Goal: Task Accomplishment & Management: Use online tool/utility

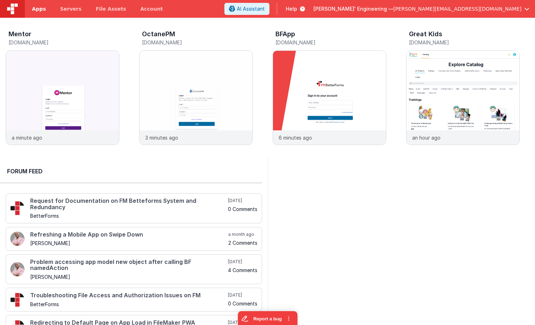
click at [44, 7] on link "Apps" at bounding box center [39, 9] width 28 height 18
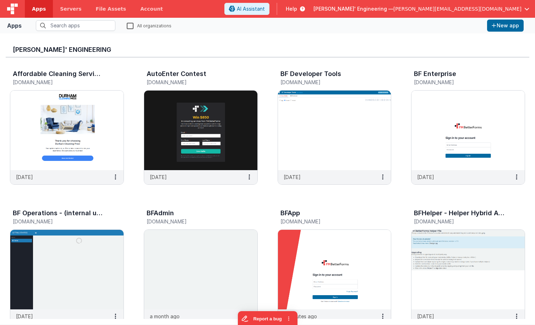
click at [131, 27] on label "All organizations" at bounding box center [149, 25] width 45 height 7
click at [0, 0] on input "All organizations" at bounding box center [0, 0] width 0 height 0
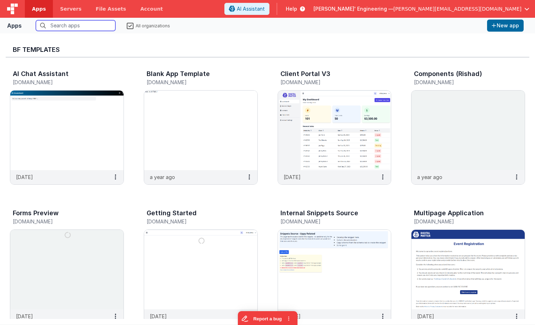
click at [80, 25] on input "text" at bounding box center [76, 25] width 80 height 11
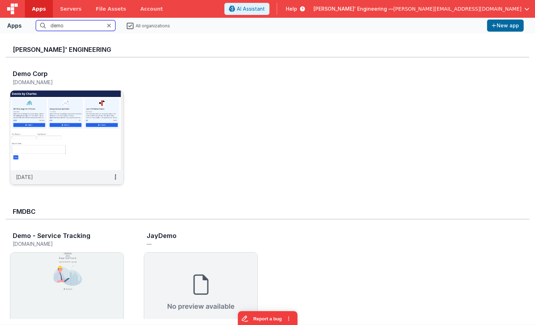
type input "demo"
click at [85, 125] on img at bounding box center [66, 131] width 113 height 80
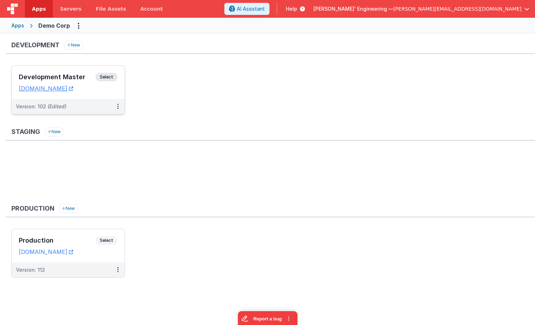
click at [73, 66] on div "Development Master Select URLs demodev.fmbetterforms.com" at bounding box center [68, 82] width 113 height 33
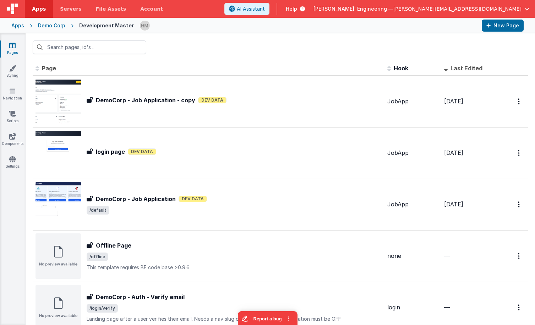
click at [465, 69] on span "Last Edited" at bounding box center [467, 68] width 32 height 7
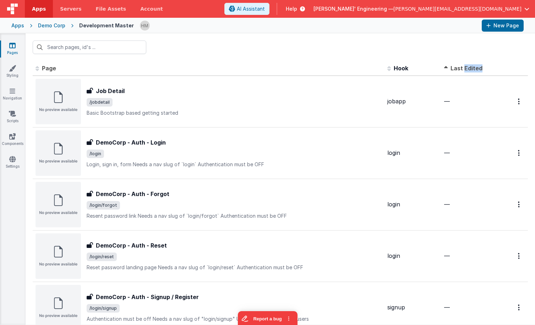
click at [465, 69] on span "Last Edited" at bounding box center [467, 68] width 32 height 7
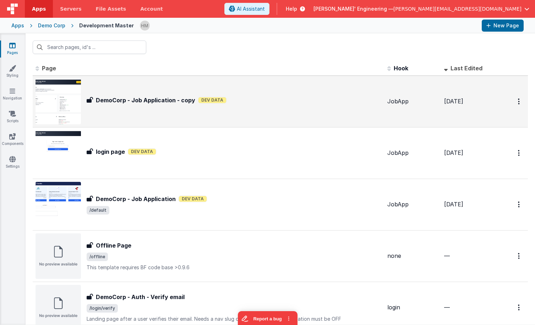
click at [238, 99] on div "DemoCorp - Job Application - copy Dev Data" at bounding box center [234, 100] width 295 height 9
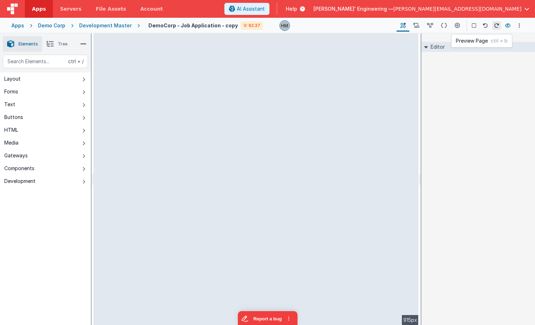
click at [510, 27] on icon at bounding box center [508, 25] width 6 height 5
click at [19, 27] on div "Apps" at bounding box center [17, 25] width 13 height 7
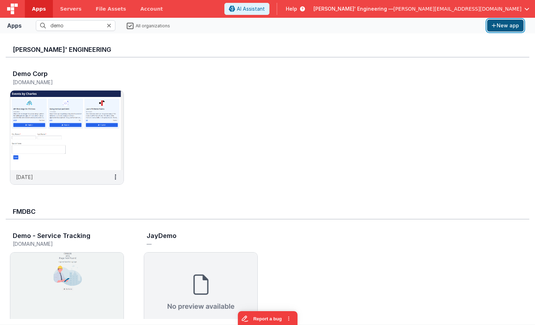
click at [508, 23] on button "New app" at bounding box center [505, 26] width 37 height 12
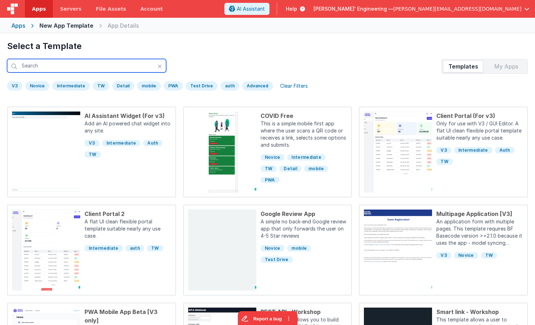
click at [109, 66] on input "text" at bounding box center [86, 65] width 159 height 13
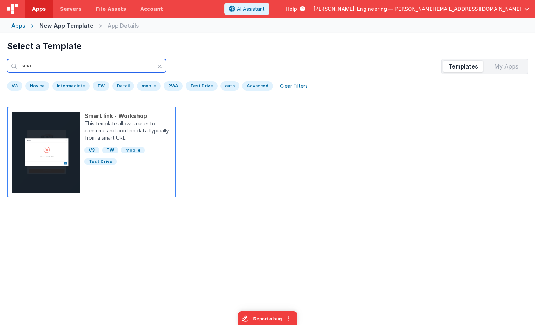
type input "sma"
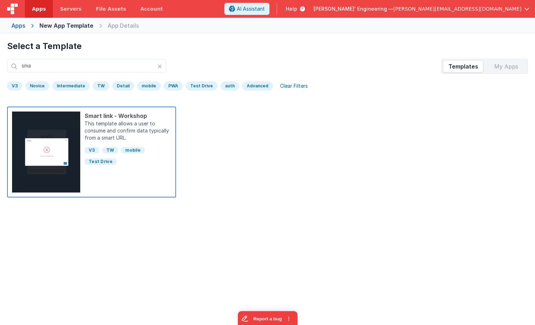
click at [142, 128] on p "This template allows a user to consume and confirm data typically from a smart …" at bounding box center [128, 131] width 87 height 23
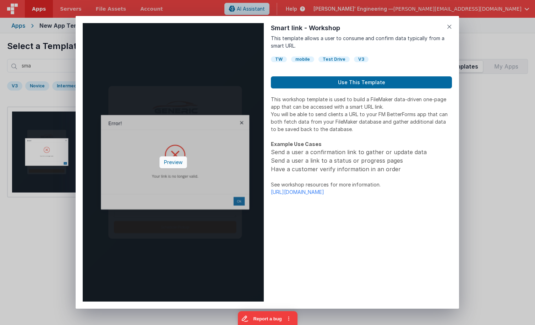
click at [177, 161] on div "Preview" at bounding box center [173, 162] width 28 height 12
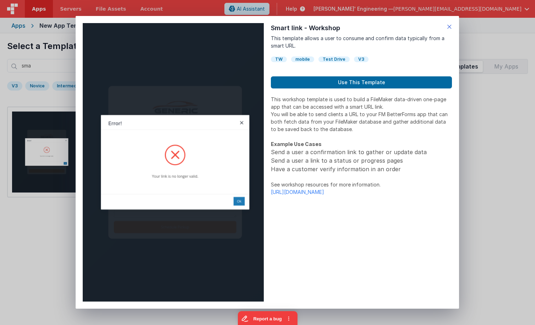
click at [448, 28] on icon at bounding box center [449, 27] width 5 height 10
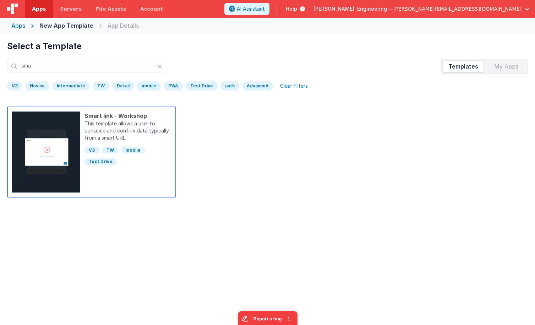
click at [101, 144] on div "V3 TW mobile Test Drive" at bounding box center [128, 154] width 87 height 23
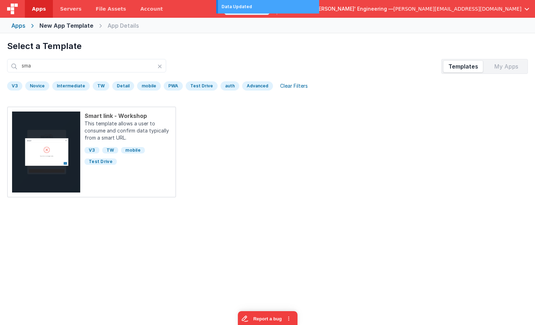
click at [457, 27] on div "Apps New App Template App Details" at bounding box center [267, 26] width 535 height 16
click at [394, 8] on span "Delfs' Engineering —" at bounding box center [354, 8] width 80 height 7
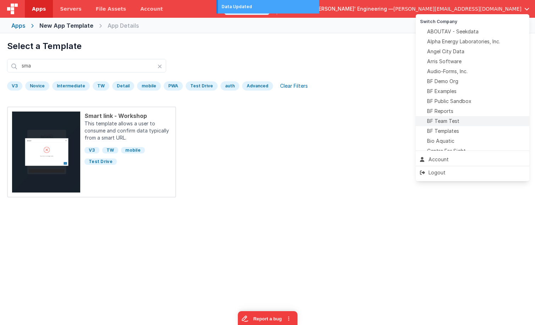
click at [457, 123] on span "BF Team Test" at bounding box center [443, 121] width 32 height 7
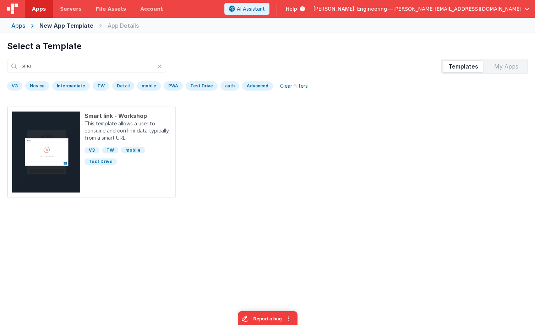
click at [17, 27] on div "Apps" at bounding box center [18, 25] width 14 height 9
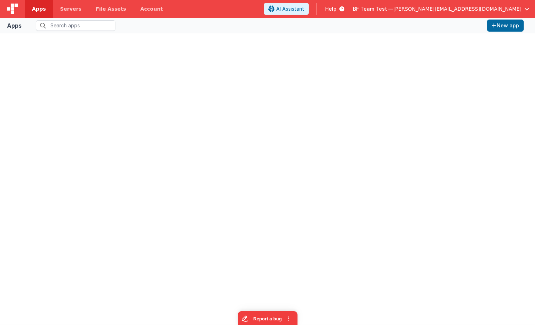
type input "demo"
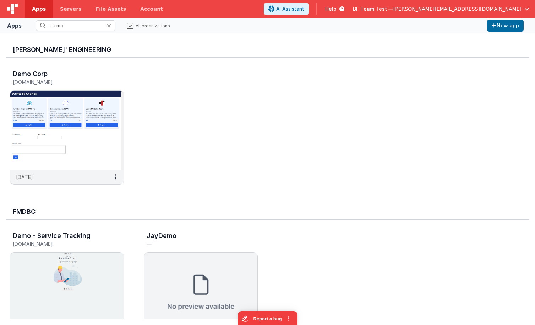
click at [109, 25] on icon at bounding box center [109, 26] width 4 height 6
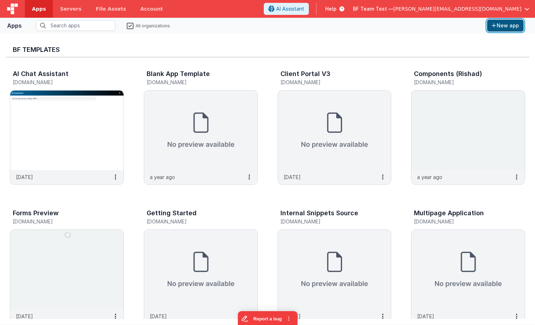
click at [515, 27] on button "New app" at bounding box center [505, 26] width 37 height 12
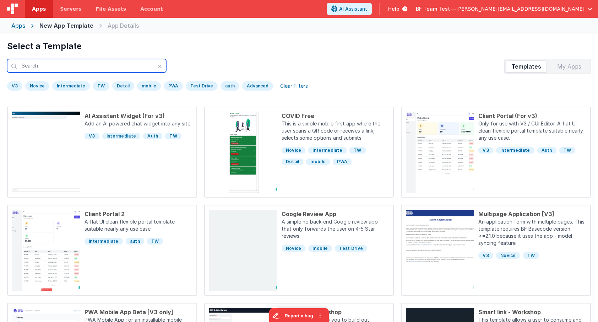
click at [67, 68] on input "text" at bounding box center [86, 65] width 159 height 13
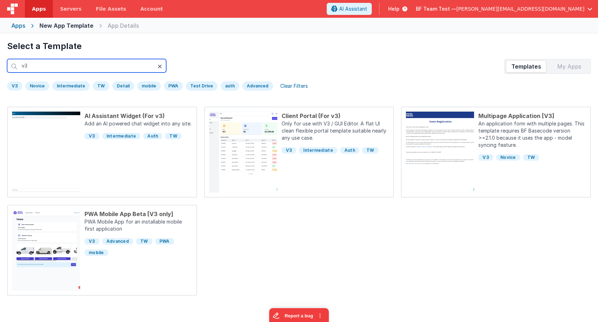
type input "v3"
click at [159, 66] on icon at bounding box center [160, 67] width 4 height 6
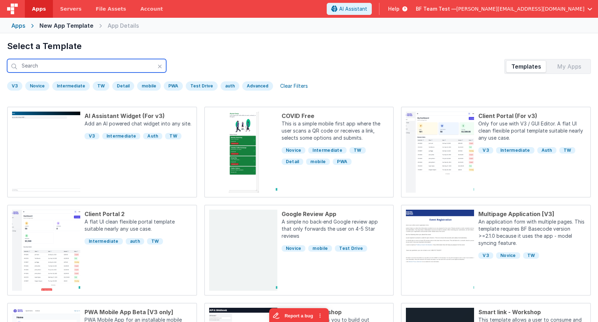
click at [144, 68] on input "text" at bounding box center [86, 65] width 159 height 13
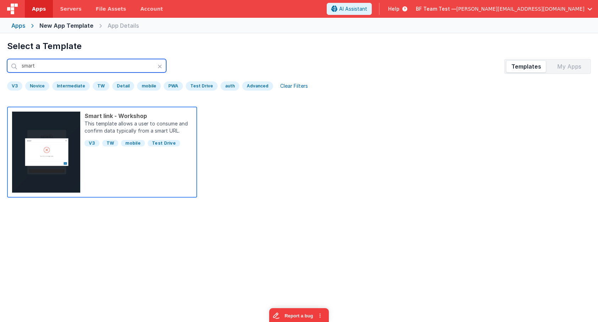
type input "smart"
click at [102, 131] on p "This template allows a user to consume and confirm data typically from a smart …" at bounding box center [139, 128] width 108 height 16
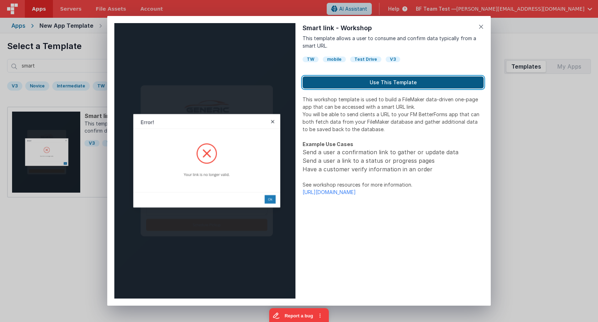
click at [380, 77] on button "Use This Template" at bounding box center [393, 82] width 181 height 12
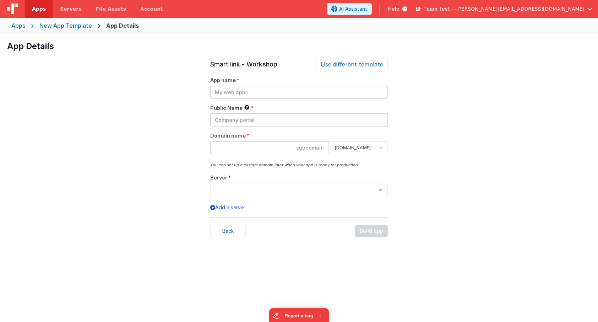
click at [321, 86] on div "App name" at bounding box center [299, 88] width 178 height 22
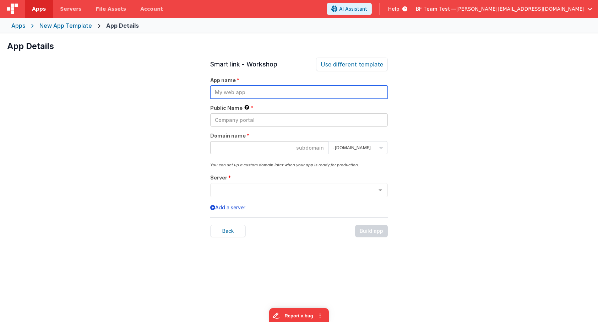
click at [315, 90] on input "text" at bounding box center [299, 92] width 178 height 13
type input "test"
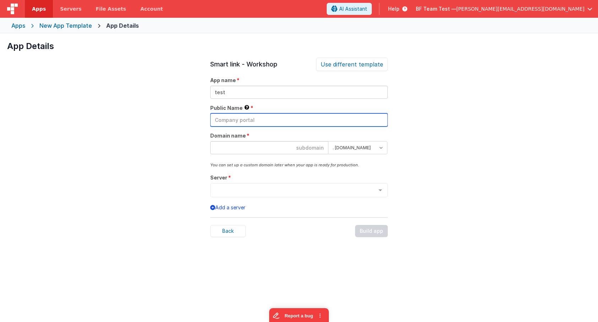
click at [283, 121] on input "text" at bounding box center [299, 119] width 178 height 13
type input "test"
click at [266, 148] on input at bounding box center [269, 147] width 118 height 13
type input "testh"
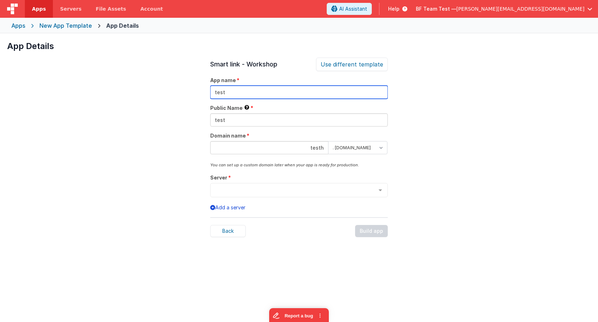
click at [267, 87] on input "test" at bounding box center [299, 92] width 178 height 13
drag, startPoint x: 266, startPoint y: 95, endPoint x: 184, endPoint y: 101, distance: 82.6
click at [210, 88] on input "testsmart" at bounding box center [299, 92] width 178 height 13
type input "testsmart"
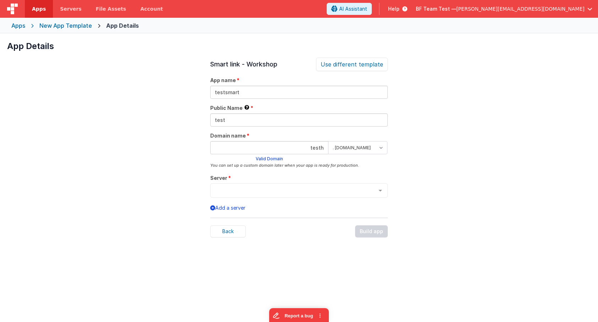
drag, startPoint x: 238, startPoint y: 127, endPoint x: 233, endPoint y: 125, distance: 5.2
click at [233, 125] on div "Smart link - Workshop Use different template App name testsmart Public Name Thi…" at bounding box center [299, 219] width 178 height 322
drag, startPoint x: 224, startPoint y: 118, endPoint x: 167, endPoint y: 112, distance: 58.2
click at [210, 113] on input "test" at bounding box center [299, 119] width 178 height 13
paste input "smart"
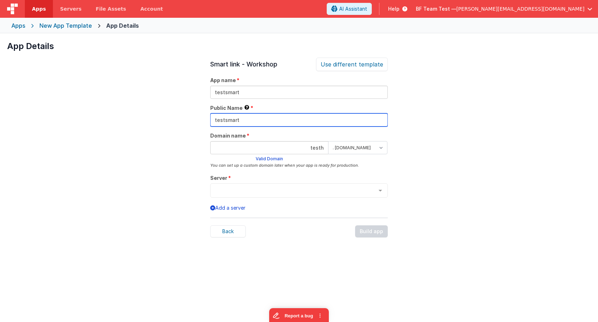
type input "testsmart"
drag, startPoint x: 299, startPoint y: 184, endPoint x: 296, endPoint y: 189, distance: 5.7
click at [299, 185] on div at bounding box center [299, 190] width 178 height 14
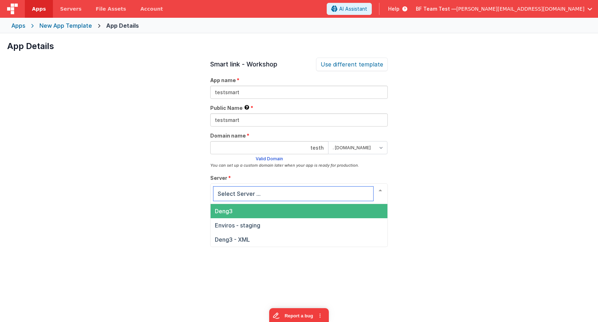
click at [277, 211] on span "Deng3" at bounding box center [299, 211] width 177 height 14
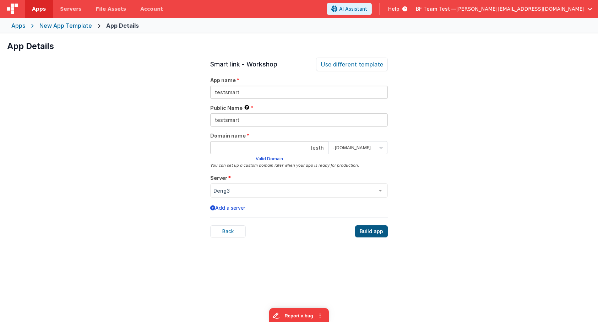
click at [370, 234] on div "Build app" at bounding box center [371, 231] width 33 height 12
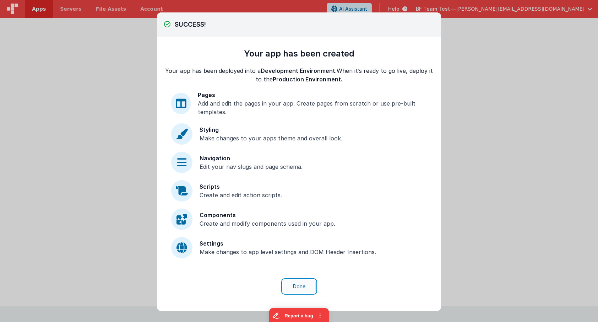
click at [307, 283] on button "Done" at bounding box center [299, 286] width 33 height 13
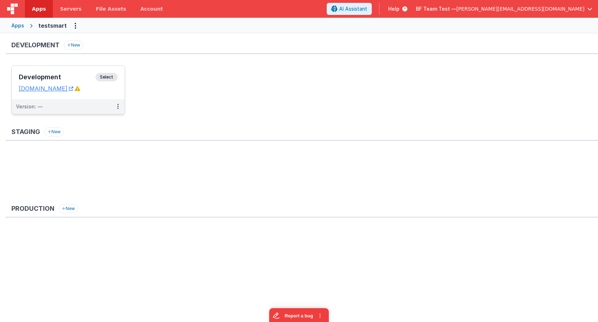
click at [103, 76] on span "Select" at bounding box center [107, 77] width 22 height 9
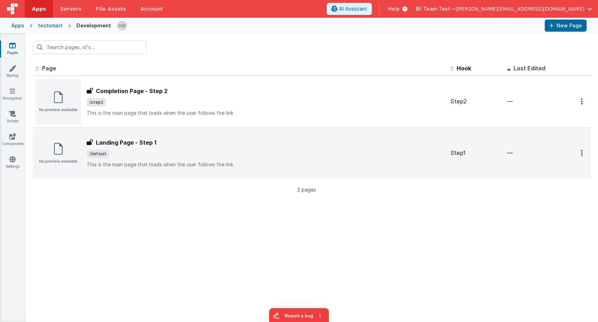
click at [220, 165] on p "This is the main page that loads when the user follows the link" at bounding box center [266, 164] width 358 height 7
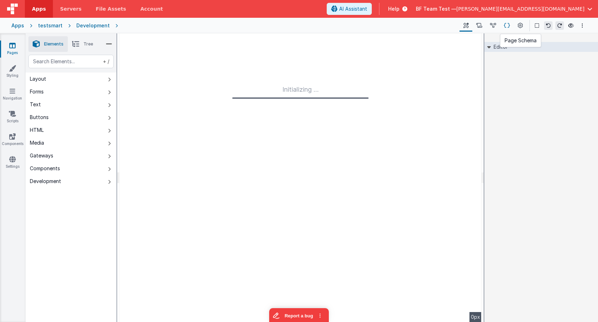
click at [508, 26] on icon at bounding box center [507, 25] width 6 height 7
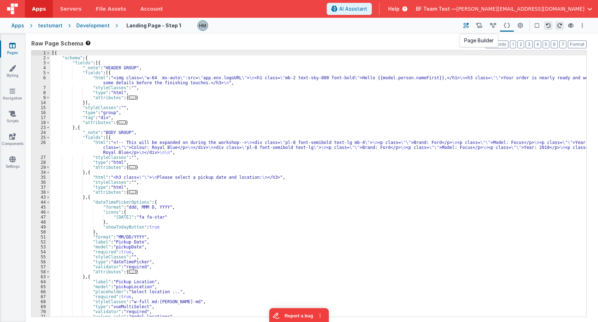
click at [467, 29] on icon at bounding box center [465, 25] width 5 height 7
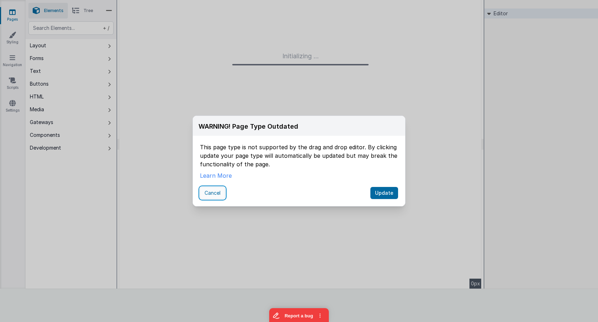
click at [210, 190] on button "Cancel" at bounding box center [212, 193] width 25 height 12
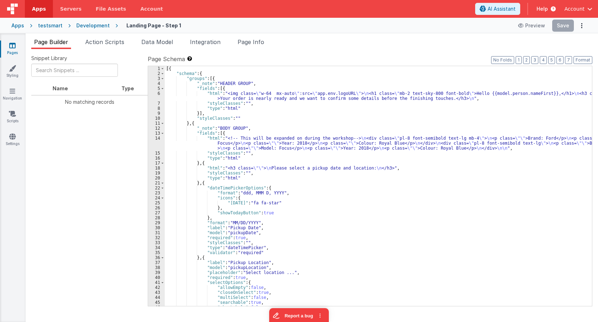
click at [96, 26] on div "Development" at bounding box center [92, 25] width 33 height 7
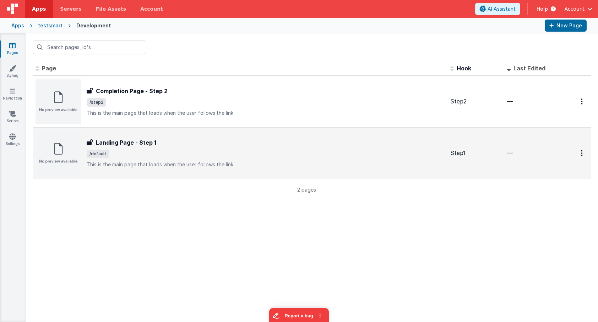
click at [575, 147] on div at bounding box center [576, 153] width 24 height 15
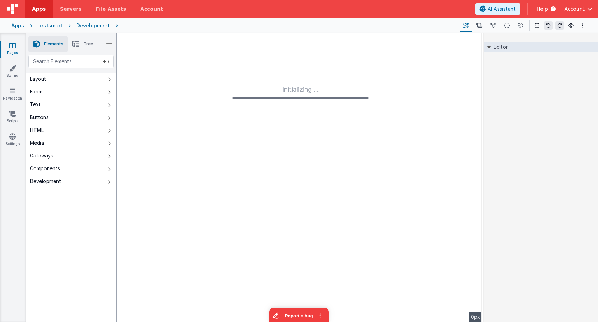
click at [580, 152] on div "Editor DEV: Focus DEV: builderToggleConditionalCSS DEV: Remove DND DEV: updateS…" at bounding box center [541, 177] width 114 height 288
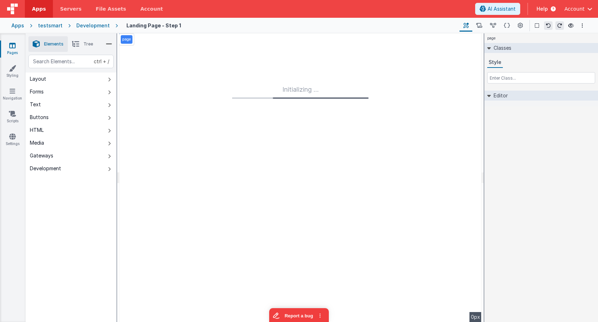
click at [80, 27] on div "Development" at bounding box center [92, 25] width 33 height 7
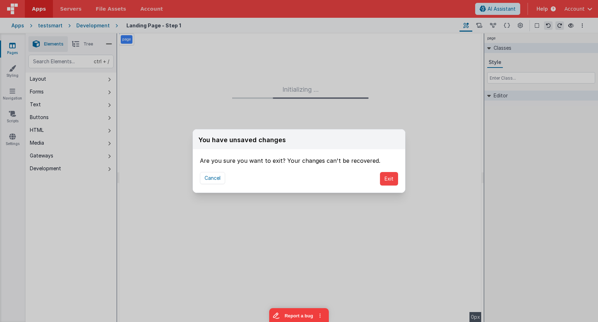
click at [398, 182] on div "Cancel Exit" at bounding box center [299, 179] width 212 height 28
click at [393, 181] on button "Exit" at bounding box center [389, 178] width 18 height 13
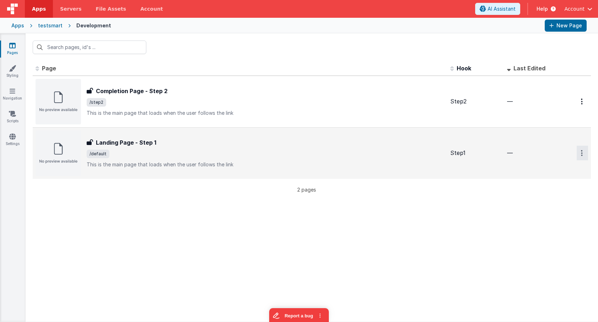
click at [580, 109] on button "Options" at bounding box center [582, 101] width 11 height 15
click at [441, 218] on button at bounding box center [299, 161] width 598 height 322
click at [229, 151] on span "/default" at bounding box center [266, 154] width 358 height 9
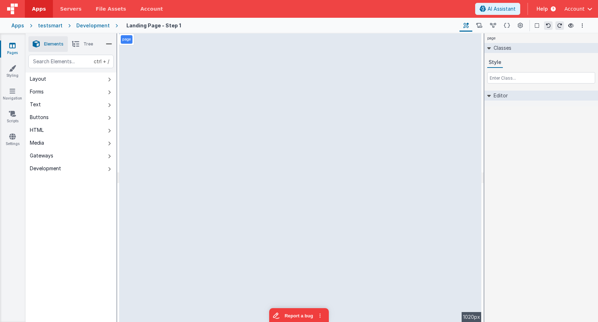
click at [94, 24] on div "Development" at bounding box center [92, 25] width 33 height 7
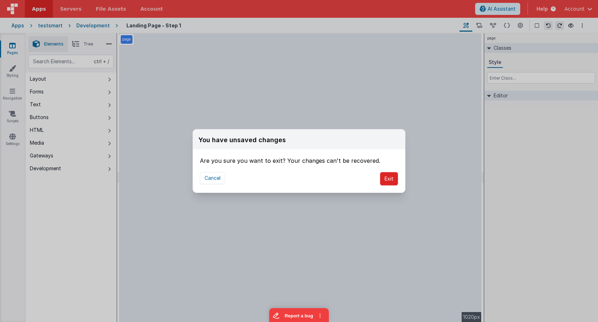
click at [393, 181] on button "Exit" at bounding box center [389, 178] width 18 height 13
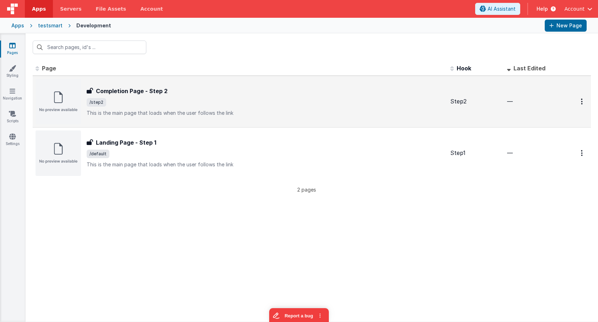
click at [186, 80] on div "Completion Page - Step 2 Completion Page - Step 2 /step2 This is the main page …" at bounding box center [240, 101] width 409 height 45
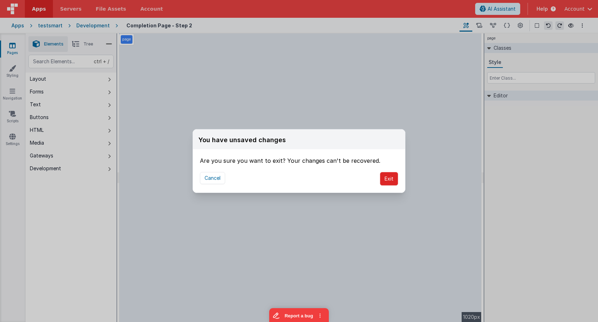
click at [394, 178] on button "Exit" at bounding box center [389, 178] width 18 height 13
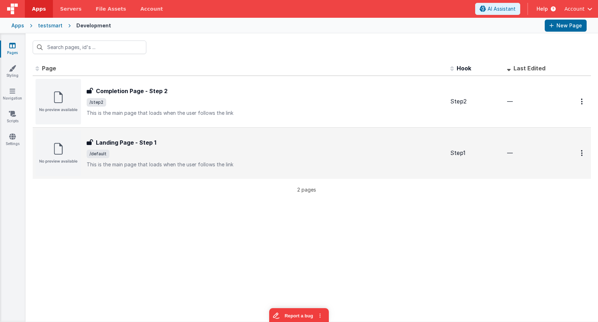
click at [206, 141] on div "Landing Page - Step 1" at bounding box center [266, 142] width 358 height 9
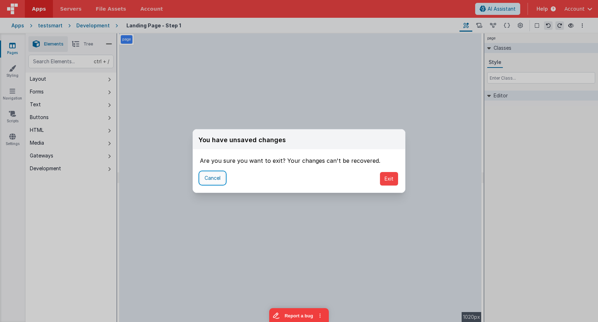
click at [207, 182] on button "Cancel" at bounding box center [212, 178] width 25 height 12
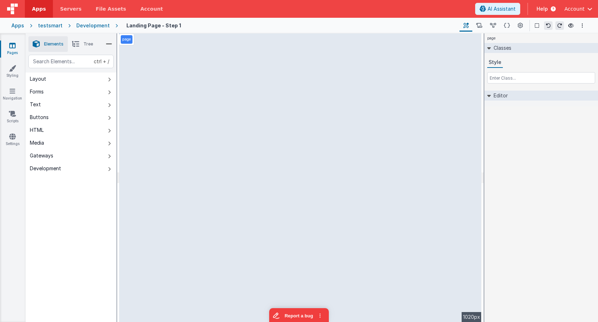
click at [77, 47] on icon at bounding box center [75, 44] width 7 height 10
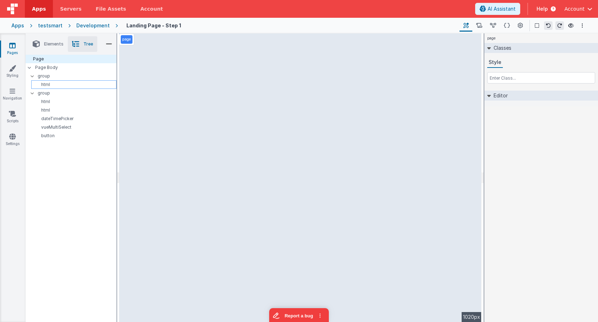
click at [60, 84] on p "html" at bounding box center [75, 85] width 82 height 6
click at [65, 105] on div "html" at bounding box center [73, 101] width 85 height 9
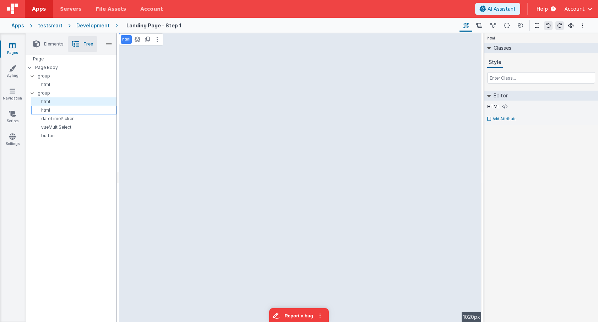
click at [62, 114] on div "html" at bounding box center [73, 110] width 85 height 9
click at [478, 20] on button at bounding box center [479, 26] width 14 height 12
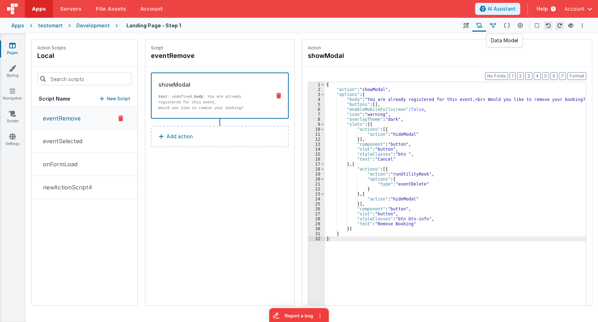
click at [492, 26] on icon at bounding box center [493, 25] width 6 height 7
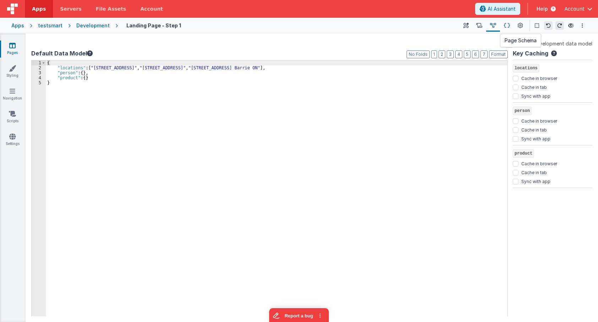
click at [507, 26] on icon at bounding box center [507, 25] width 6 height 7
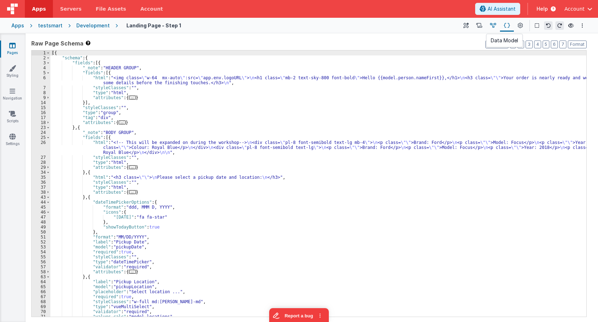
click at [493, 27] on icon at bounding box center [493, 25] width 6 height 7
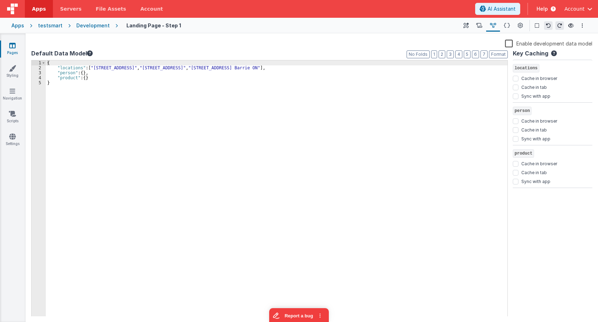
click at [505, 43] on div "Enable development data model" at bounding box center [311, 44] width 561 height 10
click at [508, 42] on label "Enable development data model" at bounding box center [548, 43] width 87 height 8
click at [0, 0] on input "Enable development data model" at bounding box center [0, 0] width 0 height 0
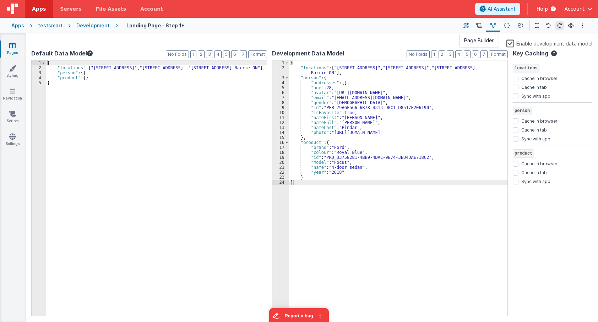
click at [468, 26] on icon at bounding box center [465, 25] width 5 height 7
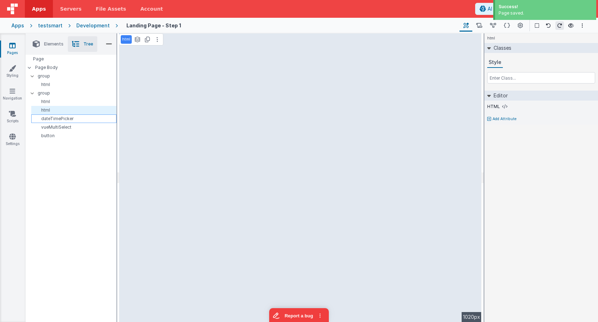
click at [74, 122] on div "dateTimePicker" at bounding box center [73, 118] width 85 height 9
select select "required"
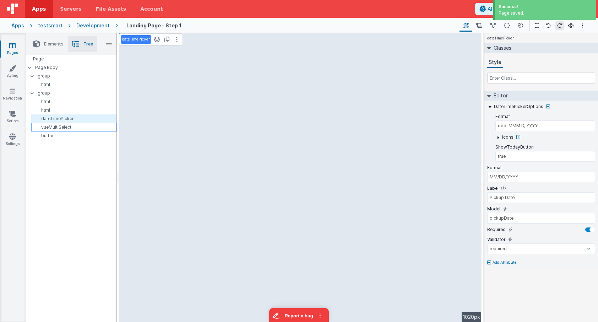
click at [71, 129] on p "vueMultiSelect" at bounding box center [75, 127] width 82 height 6
select select "required"
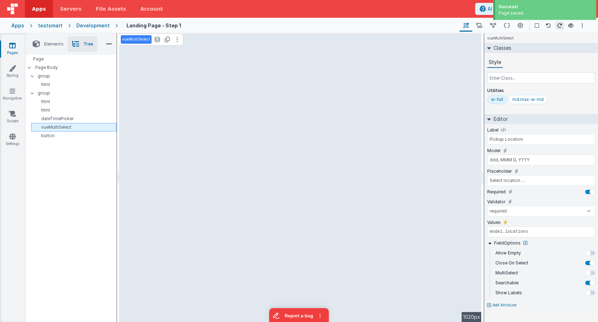
type input "pickupLocation"
click at [92, 23] on div "Development" at bounding box center [92, 25] width 33 height 7
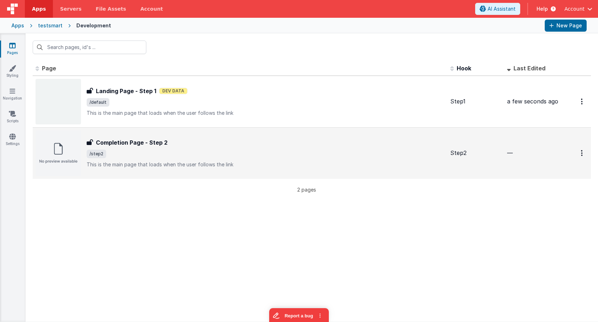
click at [233, 153] on span "/step2" at bounding box center [266, 154] width 358 height 9
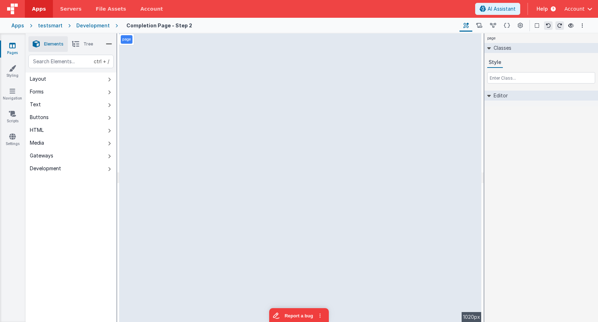
click at [88, 24] on div "Development" at bounding box center [92, 25] width 33 height 7
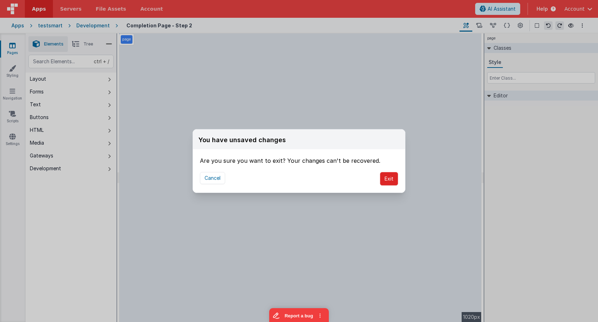
click at [397, 183] on button "Exit" at bounding box center [389, 178] width 18 height 13
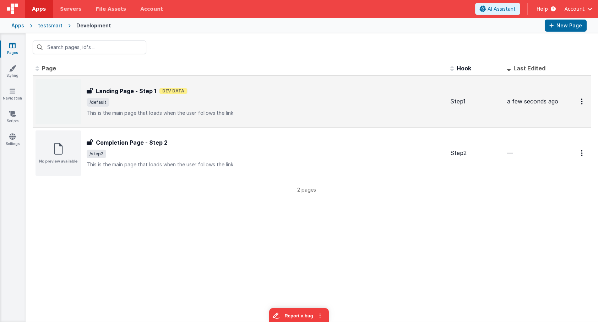
click at [229, 102] on span "/default" at bounding box center [266, 102] width 358 height 9
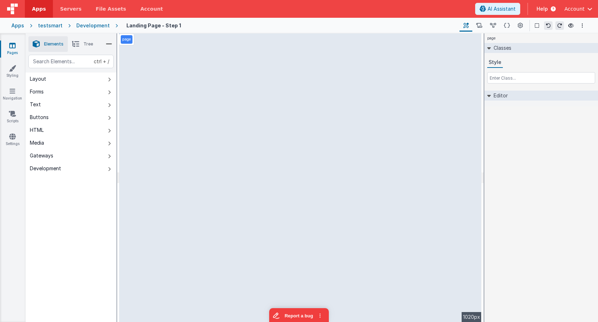
click at [77, 40] on icon at bounding box center [75, 44] width 7 height 10
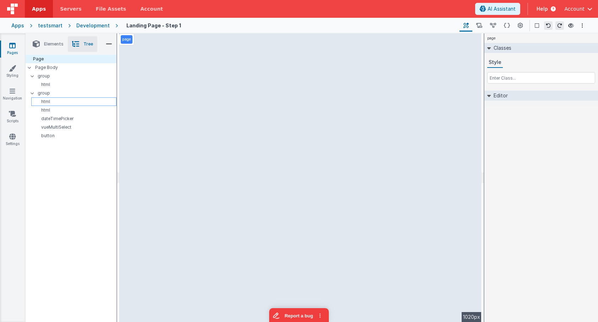
click at [51, 99] on p "html" at bounding box center [75, 102] width 82 height 6
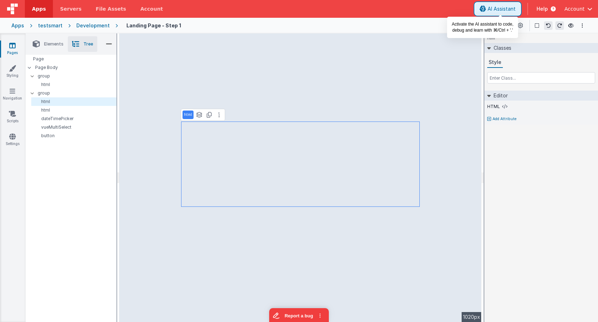
click at [500, 10] on span "AI Assistant" at bounding box center [502, 8] width 28 height 7
click at [505, 11] on span "AI Assistant" at bounding box center [502, 8] width 28 height 7
click at [504, 9] on span "AI Assistant" at bounding box center [502, 8] width 28 height 7
click at [99, 23] on div "Development" at bounding box center [92, 25] width 33 height 7
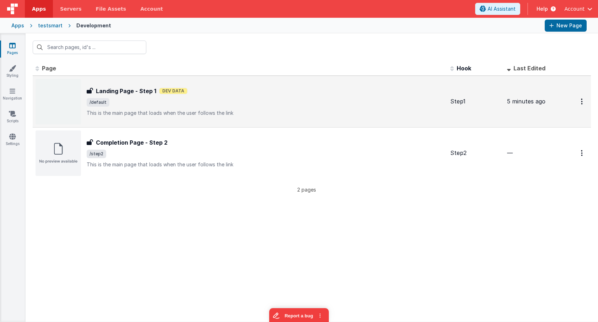
click at [289, 96] on div "Landing Page - Step 1 Landing Page - Step 1 Dev Data /default This is the main …" at bounding box center [266, 102] width 358 height 30
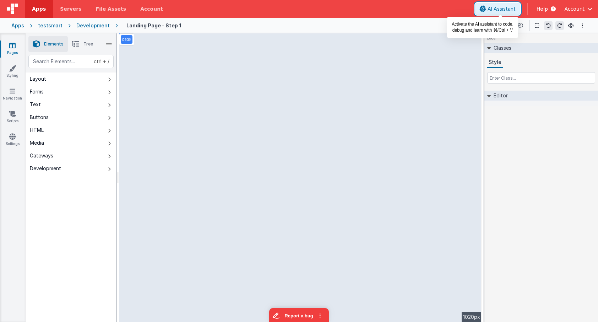
click at [499, 6] on span "AI Assistant" at bounding box center [502, 8] width 28 height 7
click at [500, 7] on span "AI Assistant" at bounding box center [502, 8] width 28 height 7
drag, startPoint x: 525, startPoint y: 103, endPoint x: 522, endPoint y: 110, distance: 7.7
click at [506, 10] on span "AI Assistant" at bounding box center [502, 8] width 28 height 7
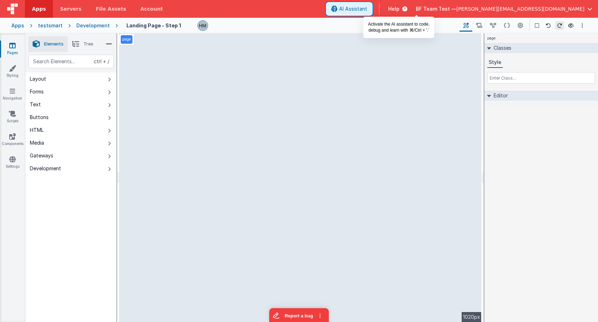
click at [367, 7] on span "AI Assistant" at bounding box center [353, 8] width 28 height 7
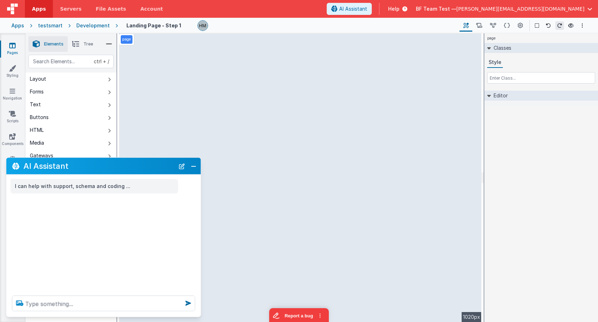
click at [21, 304] on icon at bounding box center [19, 302] width 13 height 11
click at [0, 0] on input "file" at bounding box center [0, 0] width 0 height 0
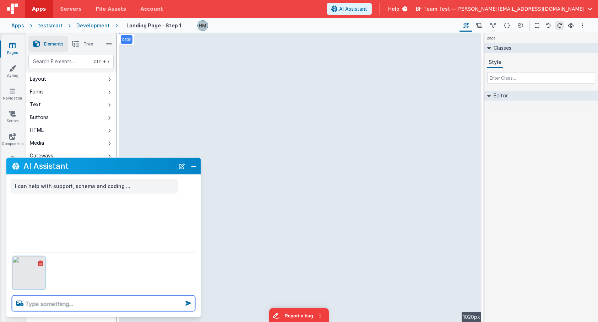
click at [147, 304] on textarea at bounding box center [103, 303] width 183 height 16
click at [518, 27] on icon at bounding box center [520, 25] width 5 height 7
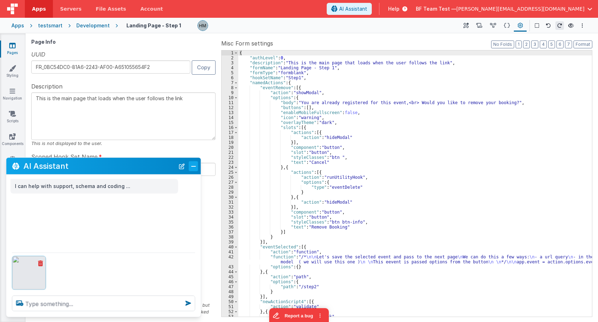
click at [196, 167] on button "Close" at bounding box center [193, 166] width 9 height 10
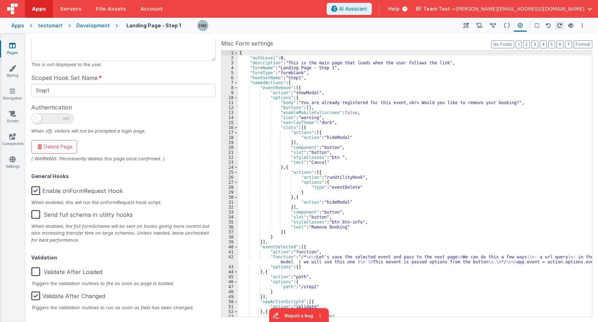
scroll to position [79, 0]
click at [463, 27] on button at bounding box center [466, 26] width 13 height 12
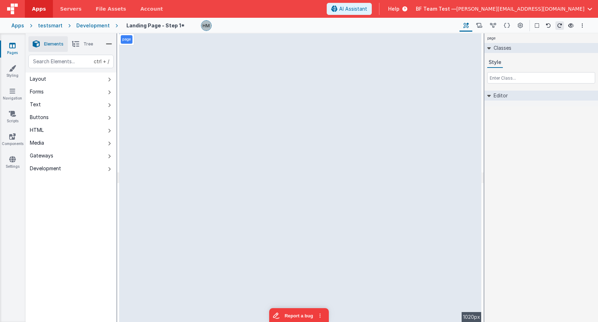
select select "newActionScript4"
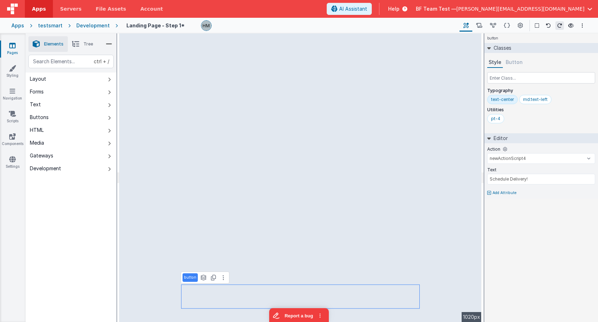
click at [508, 59] on button "Button" at bounding box center [514, 62] width 20 height 11
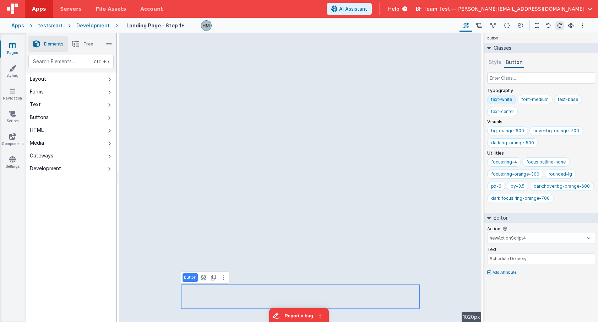
click at [498, 62] on button "Style" at bounding box center [495, 62] width 16 height 11
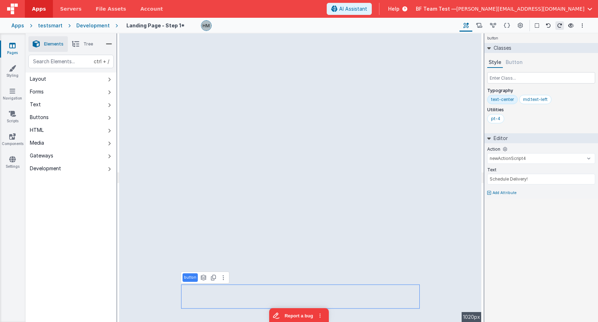
click at [516, 68] on div "Style Button Typography text-center md:text-left Utilities pt-4" at bounding box center [541, 91] width 108 height 69
click at [515, 65] on button "Button" at bounding box center [514, 62] width 20 height 11
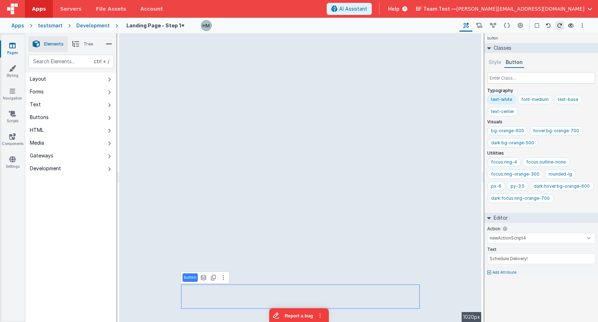
click at [88, 46] on span "Tree" at bounding box center [88, 44] width 10 height 6
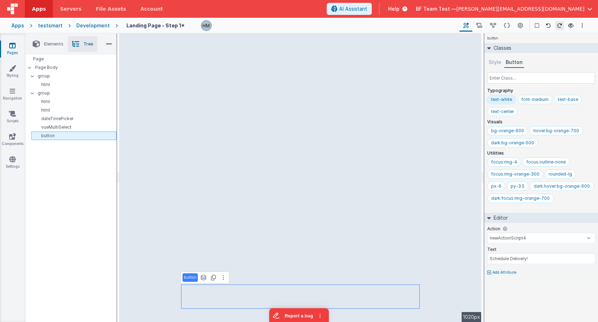
click at [58, 136] on p "button" at bounding box center [75, 136] width 82 height 6
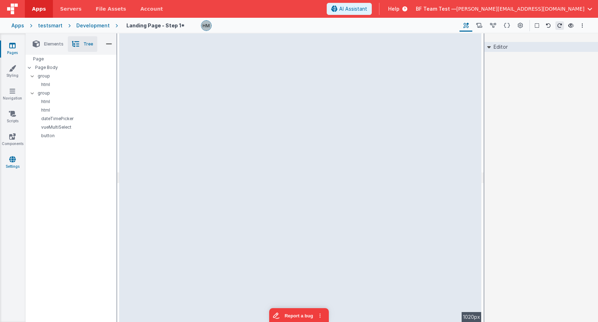
click at [15, 163] on link "Settings" at bounding box center [13, 163] width 26 height 14
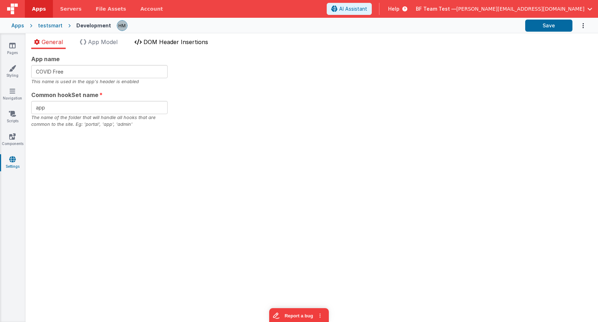
click at [187, 44] on span "DOM Header Insertions" at bounding box center [175, 41] width 65 height 7
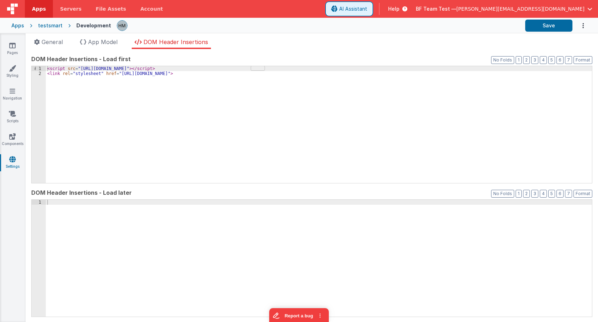
click at [367, 11] on span "AI Assistant" at bounding box center [353, 8] width 28 height 7
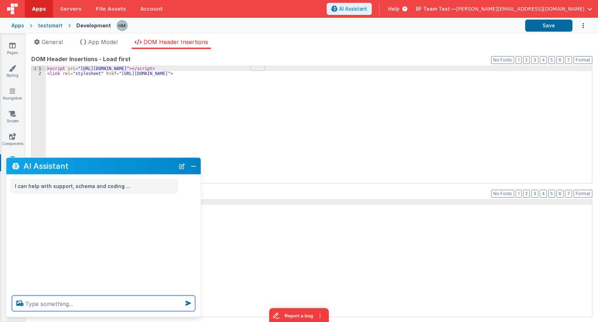
click at [92, 304] on textarea at bounding box center [103, 303] width 183 height 16
type textarea "add a tailwindcss preconfuigred button pri"
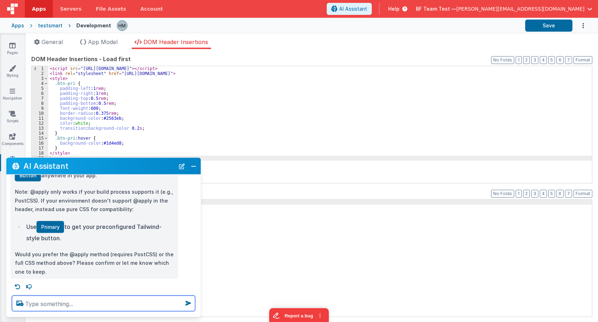
scroll to position [143, 0]
click at [198, 166] on div "AI Assistant" at bounding box center [103, 166] width 195 height 17
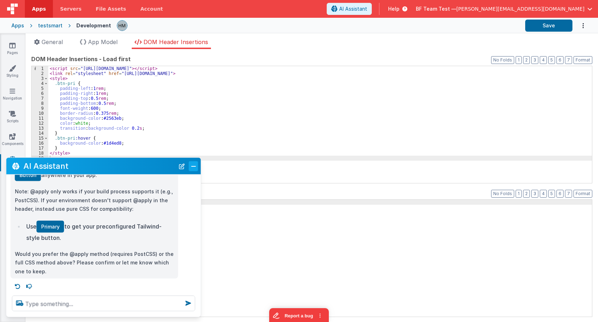
click at [197, 170] on button "Close" at bounding box center [193, 166] width 9 height 10
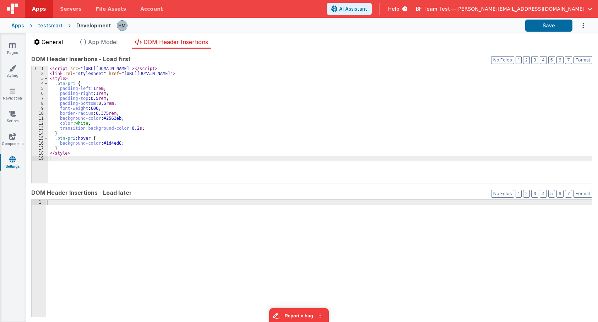
click at [55, 43] on span "General" at bounding box center [52, 41] width 21 height 7
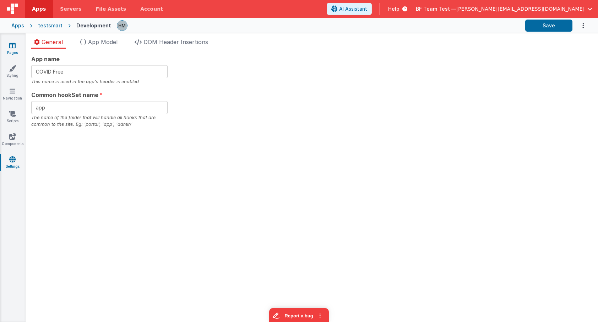
click at [7, 50] on link "Pages" at bounding box center [13, 49] width 26 height 14
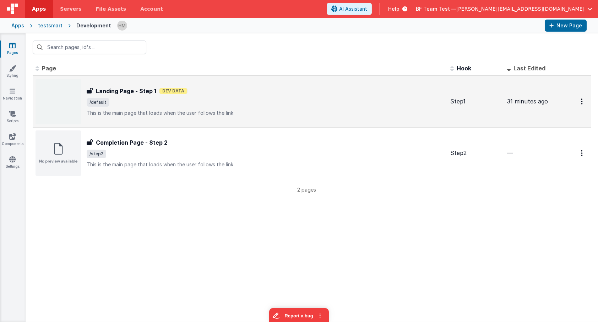
click at [260, 91] on div "Landing Page - Step 1 Dev Data" at bounding box center [266, 91] width 358 height 9
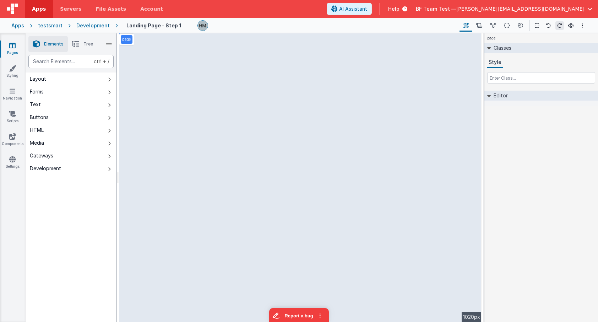
click at [55, 59] on div "text" at bounding box center [70, 61] width 85 height 13
type div "input"
drag, startPoint x: 173, startPoint y: 92, endPoint x: 215, endPoint y: 95, distance: 42.0
click at [221, 97] on div "--> 1020px" at bounding box center [300, 177] width 362 height 288
drag, startPoint x: 164, startPoint y: 89, endPoint x: 268, endPoint y: 87, distance: 104.1
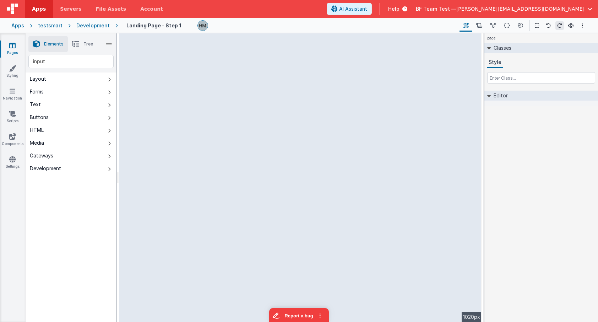
click at [268, 90] on div "--> 1020px" at bounding box center [300, 177] width 362 height 288
click at [89, 25] on div "Development" at bounding box center [92, 25] width 33 height 7
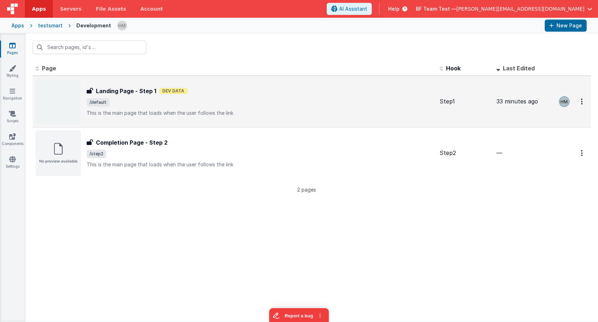
click at [260, 108] on div "Landing Page - Step 1 Landing Page - Step 1 Dev Data /default This is the main …" at bounding box center [260, 102] width 347 height 30
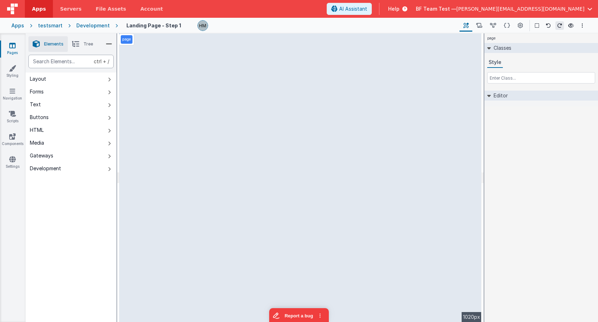
click at [55, 59] on div "text" at bounding box center [70, 61] width 85 height 13
type div "input"
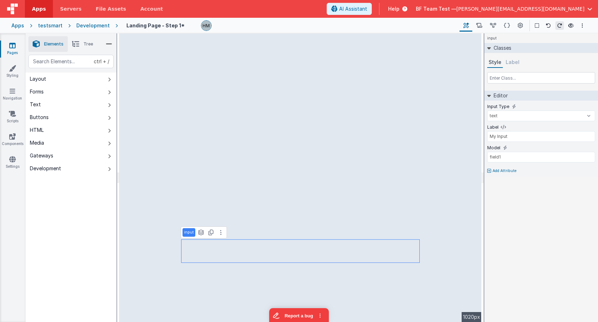
click at [416, 12] on div "Help" at bounding box center [398, 9] width 36 height 12
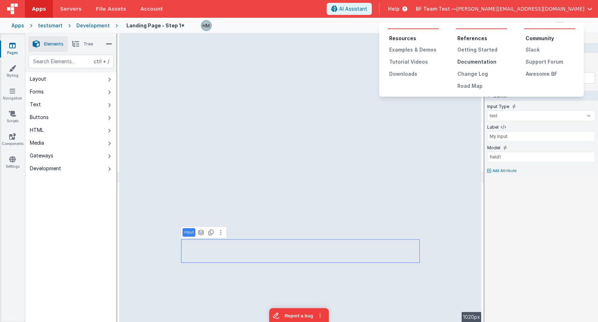
click at [480, 65] on div "Documentation" at bounding box center [482, 61] width 50 height 7
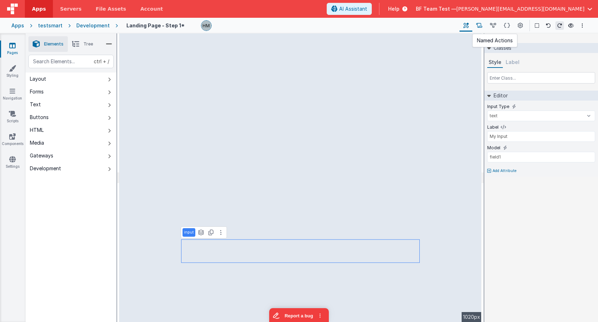
click at [482, 29] on button at bounding box center [479, 26] width 14 height 12
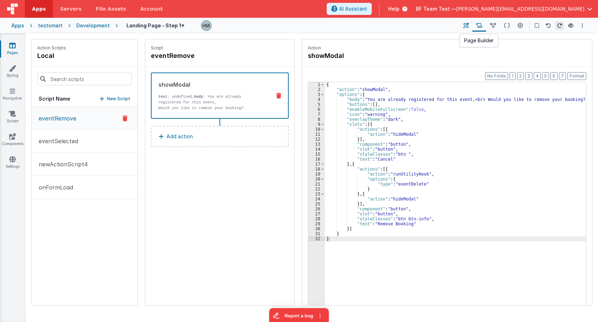
click at [466, 27] on icon at bounding box center [465, 25] width 5 height 7
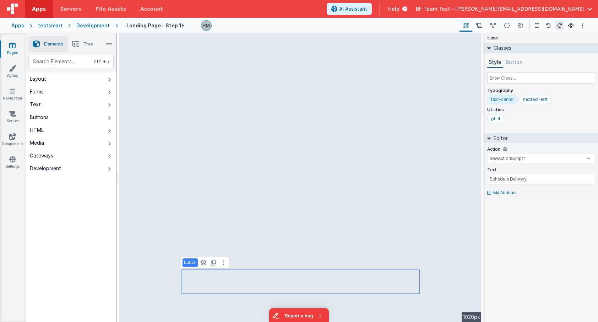
click at [525, 152] on div "Action eventRemove eventSelected newActionScript4 onFormLoad onAppLoad onLogin" at bounding box center [541, 156] width 108 height 21
click at [487, 153] on select "eventRemove eventSelected newActionScript4 onFormLoad onAppLoad onLogin" at bounding box center [541, 158] width 108 height 11
select select "eventRemove"
click option "eventRemove" at bounding box center [0, 0] width 0 height 0
click at [517, 65] on button "Button" at bounding box center [514, 62] width 20 height 11
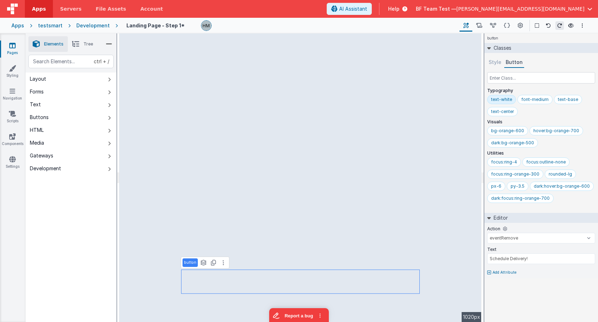
click at [491, 66] on button "Style" at bounding box center [495, 62] width 16 height 11
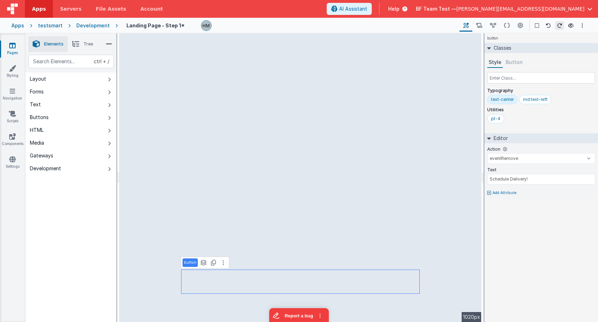
click at [517, 61] on button "Button" at bounding box center [514, 62] width 20 height 11
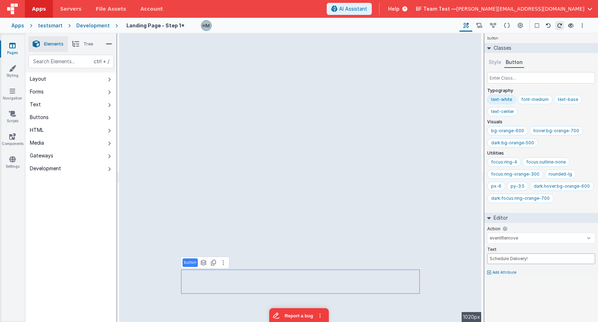
click at [512, 262] on input "Schedule Delivery!" at bounding box center [541, 258] width 108 height 11
click at [487, 233] on select "eventRemove eventSelected newActionScript4 onFormLoad onAppLoad onLogin" at bounding box center [541, 238] width 108 height 11
click at [545, 240] on select "eventRemove eventSelected newActionScript4 onFormLoad onAppLoad onLogin" at bounding box center [541, 238] width 108 height 11
click at [18, 118] on link "Scripts" at bounding box center [13, 117] width 26 height 14
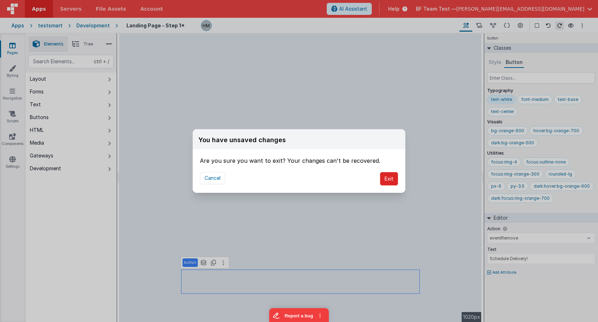
click at [395, 174] on button "Exit" at bounding box center [389, 178] width 18 height 13
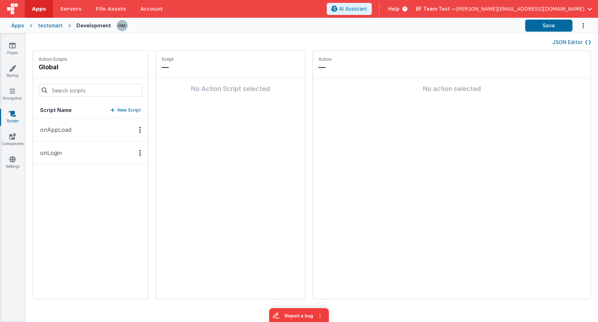
click at [90, 149] on button "onLogin" at bounding box center [90, 152] width 115 height 23
click at [9, 44] on link "Pages" at bounding box center [13, 49] width 26 height 14
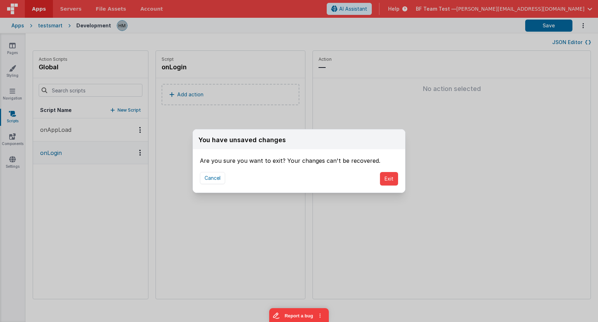
click at [396, 188] on div "Cancel Exit" at bounding box center [299, 179] width 212 height 28
click at [384, 181] on button "Exit" at bounding box center [389, 178] width 18 height 13
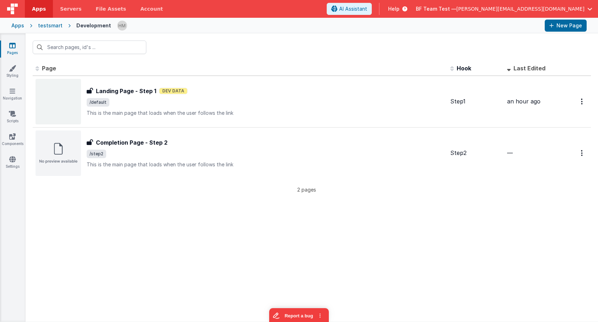
click at [13, 52] on link "Pages" at bounding box center [13, 49] width 26 height 14
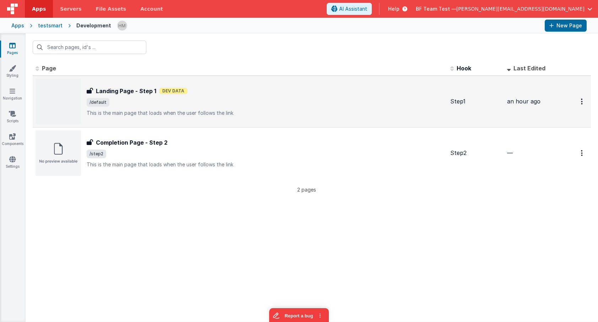
click at [294, 106] on span "/default" at bounding box center [266, 102] width 358 height 9
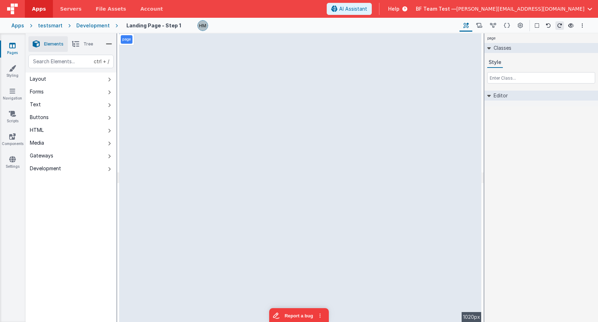
select select "newActionScript4"
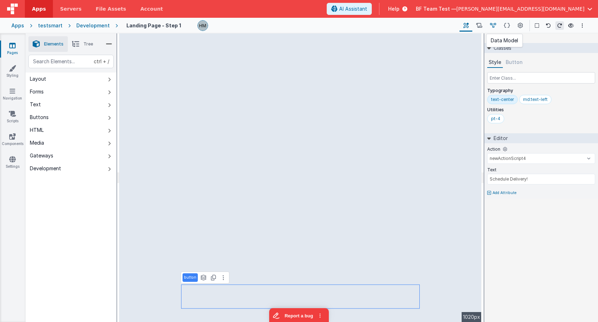
click at [497, 27] on button at bounding box center [493, 26] width 14 height 12
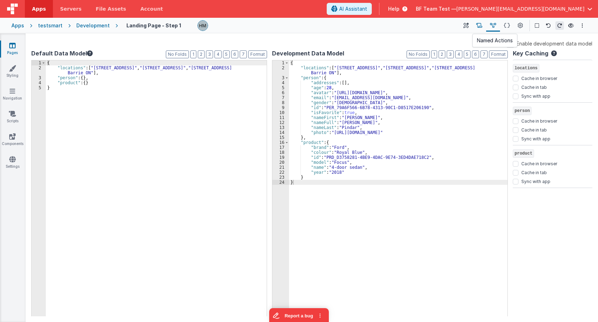
click at [480, 21] on button at bounding box center [479, 26] width 14 height 12
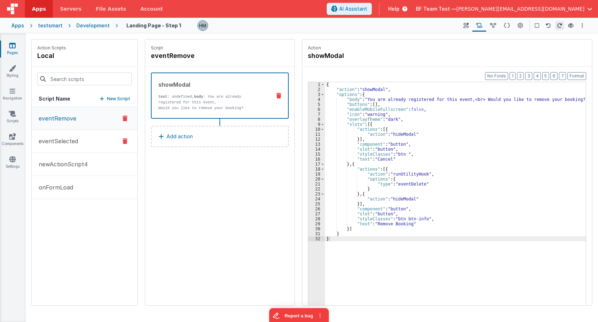
click at [68, 137] on p "eventSelected" at bounding box center [56, 141] width 44 height 9
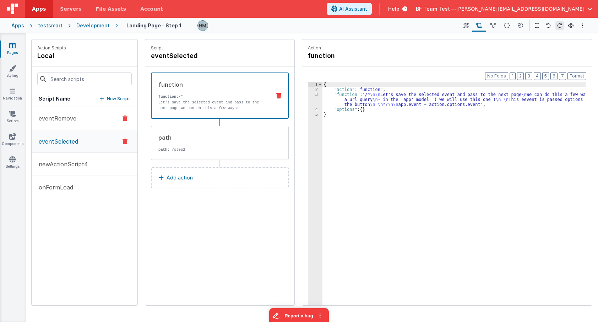
click at [65, 121] on p "eventRemove" at bounding box center [55, 118] width 42 height 9
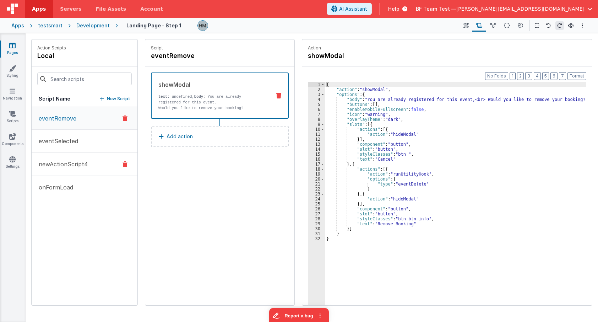
click at [71, 160] on button "newActionScript4" at bounding box center [85, 164] width 106 height 23
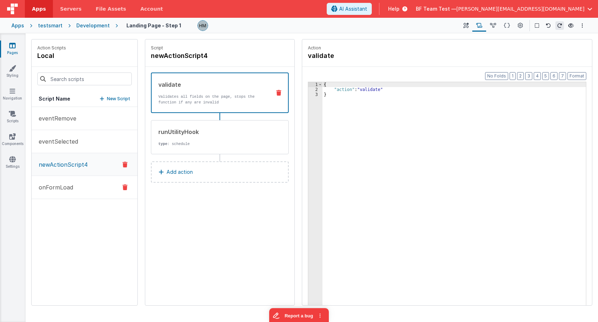
click at [76, 177] on button "onFormLoad" at bounding box center [85, 187] width 106 height 23
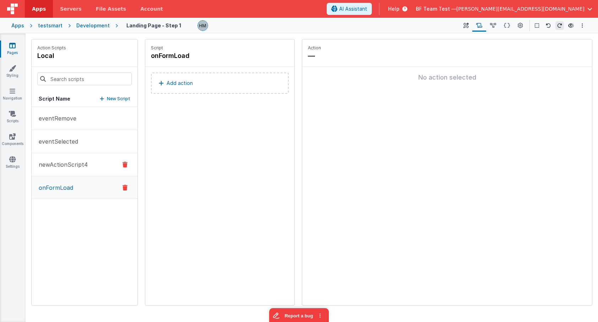
click at [76, 162] on p "newActionScript4" at bounding box center [60, 164] width 53 height 9
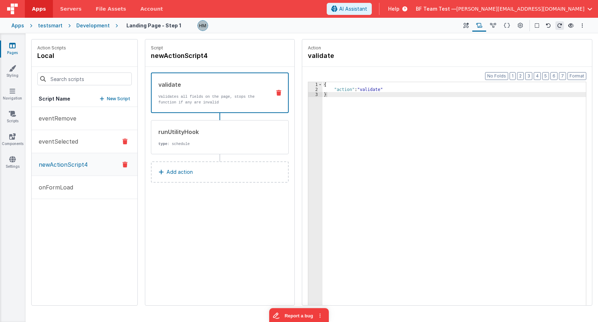
click at [81, 141] on button "eventSelected" at bounding box center [85, 141] width 106 height 23
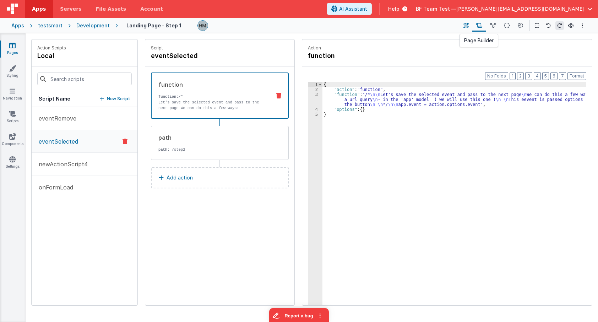
click at [469, 27] on icon at bounding box center [465, 25] width 5 height 7
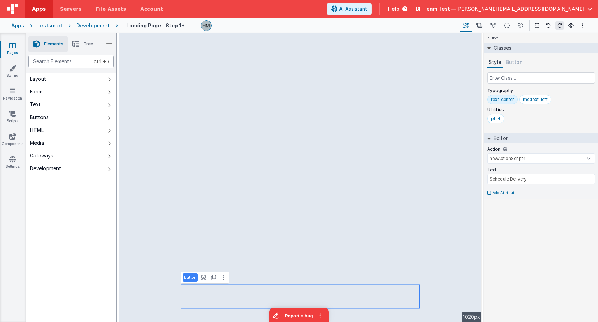
click at [66, 59] on div "text" at bounding box center [70, 61] width 85 height 13
type div "button"
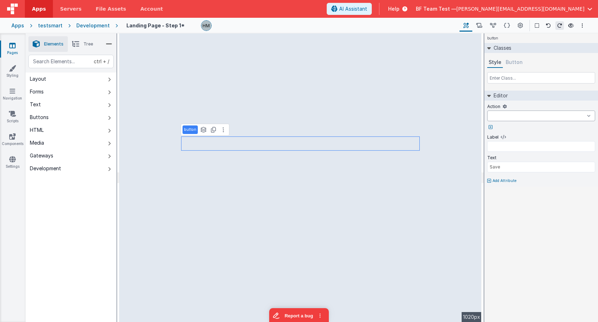
click at [487, 110] on select "eventRemove eventSelected newActionScript4 onFormLoad newActionScript5 onAppLoa…" at bounding box center [541, 115] width 108 height 11
click at [514, 113] on select "eventRemove eventSelected newActionScript4 onFormLoad newActionScript5 onAppLoa…" at bounding box center [541, 115] width 108 height 11
click at [519, 27] on icon at bounding box center [520, 25] width 5 height 7
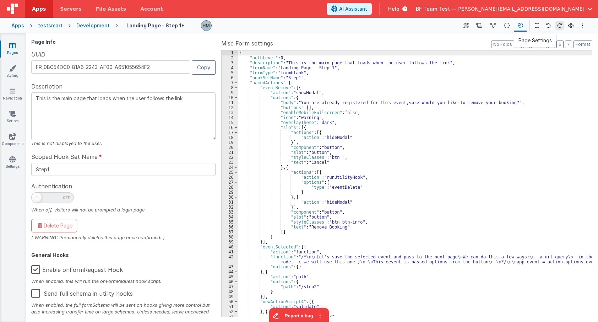
scroll to position [79, 0]
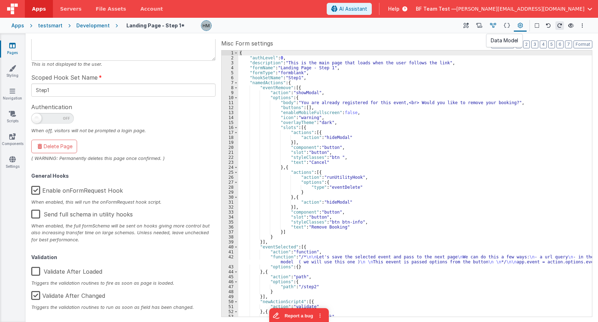
click at [492, 26] on icon at bounding box center [493, 25] width 6 height 7
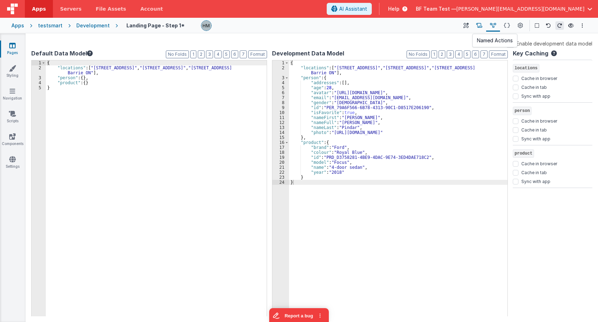
click at [475, 26] on button at bounding box center [479, 26] width 14 height 12
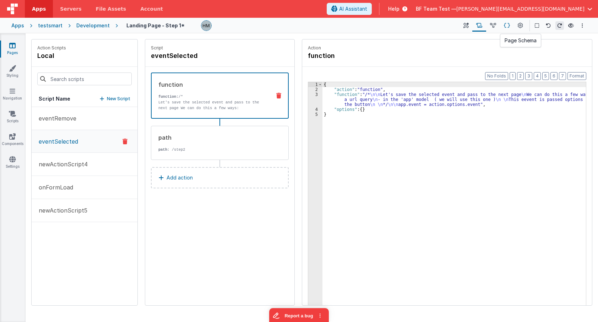
click at [506, 28] on icon at bounding box center [507, 25] width 6 height 7
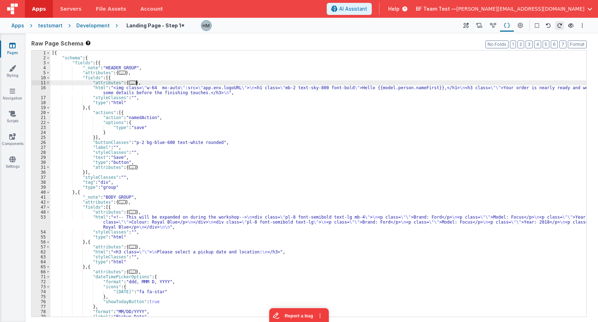
click at [344, 82] on div "[{ "schema" : { "fields" : [{ "_note" : "HEADER GROUP" , "attributes" : { ... }…" at bounding box center [318, 188] width 536 height 276
select select
type input "s"
select select
type input "sa"
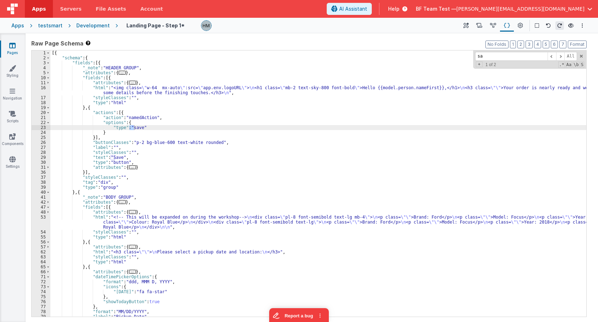
select select
type input "sav"
select select
type input "save"
select select
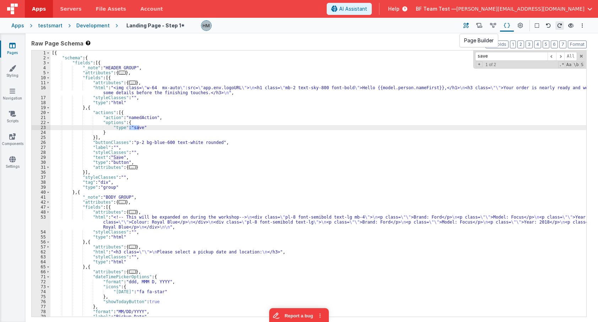
type input "save"
click at [469, 26] on icon at bounding box center [465, 25] width 5 height 7
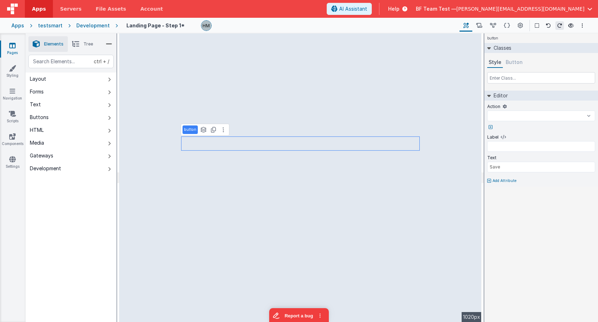
select select
click at [64, 58] on div "text" at bounding box center [70, 61] width 85 height 13
select select
type div "b"
select select
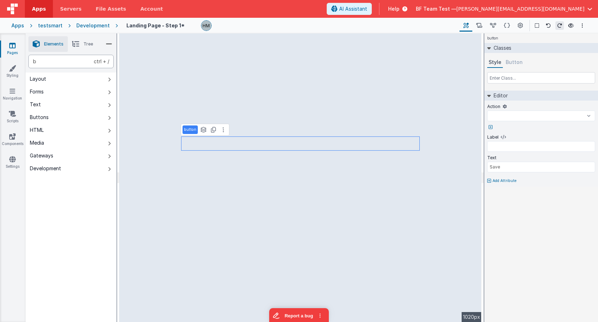
type div "bu"
select select
type div "but"
select select
type div "butt"
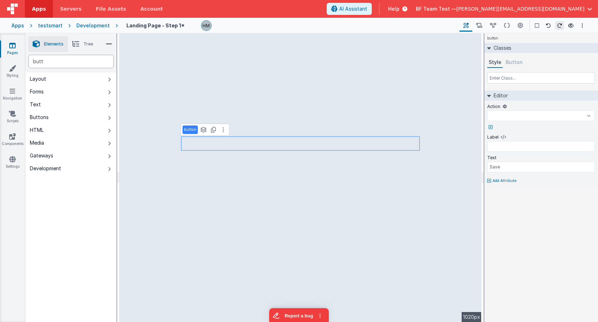
select select
type div "butto"
select select
type div "button"
select select
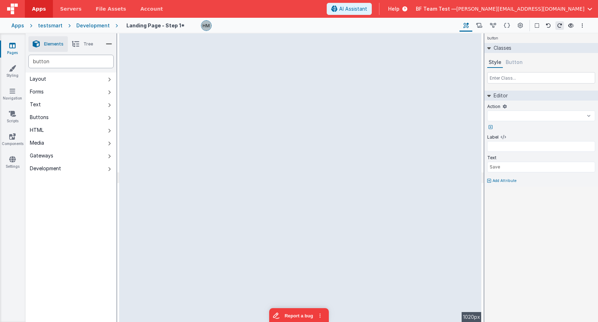
type div "button"
select select
click at [487, 110] on select "eventRemove eventSelected newActionScript4 onFormLoad newActionScript5 onAppLoa…" at bounding box center [541, 115] width 108 height 11
click at [575, 115] on select "eventRemove eventSelected newActionScript4 onFormLoad newActionScript5 onAppLoa…" at bounding box center [541, 115] width 108 height 11
click at [504, 107] on icon at bounding box center [505, 107] width 4 height 6
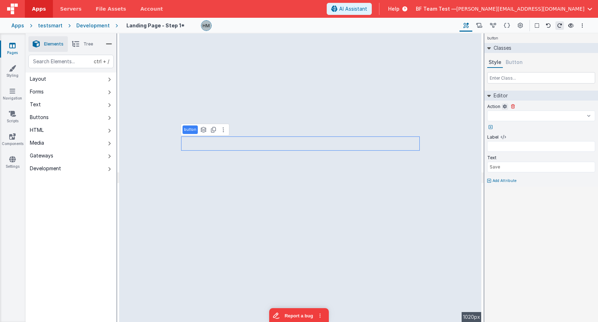
select select
type input "Save"
click at [506, 105] on icon at bounding box center [505, 107] width 4 height 6
click at [527, 24] on div "Page Builder Named Actions Data Model Page Schema Page Settings Show Group Outl…" at bounding box center [523, 26] width 127 height 12
click at [525, 25] on button at bounding box center [520, 26] width 13 height 12
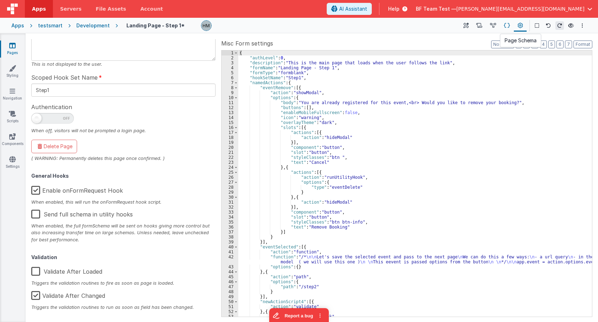
click at [504, 26] on button at bounding box center [507, 26] width 14 height 12
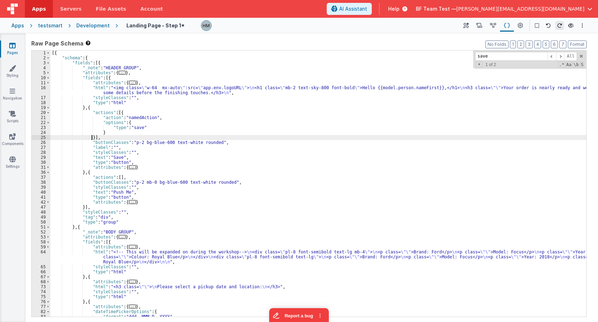
click at [92, 135] on div "[{ "schema" : { "fields" : [{ "_note" : "HEADER GROUP" , "attributes" : { ... }…" at bounding box center [318, 188] width 536 height 276
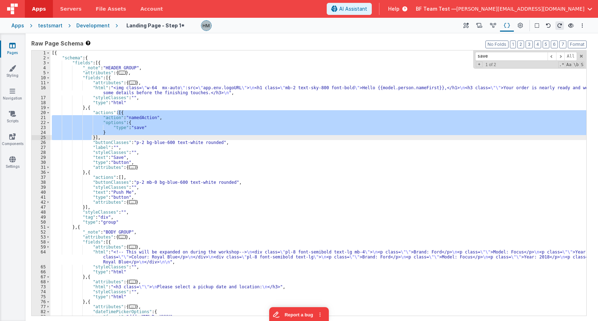
click at [400, 6] on span "Help" at bounding box center [393, 8] width 11 height 7
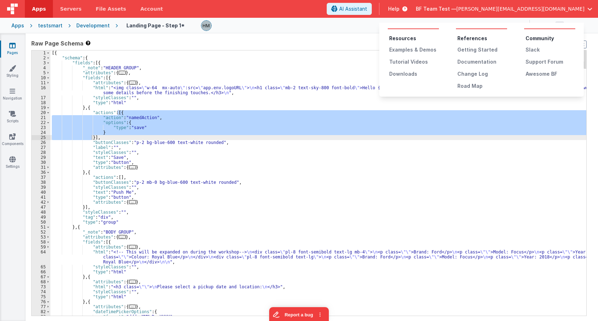
click at [413, 45] on ul "Resources Examples & Demos Tutorial Videos Downloads" at bounding box center [413, 56] width 51 height 43
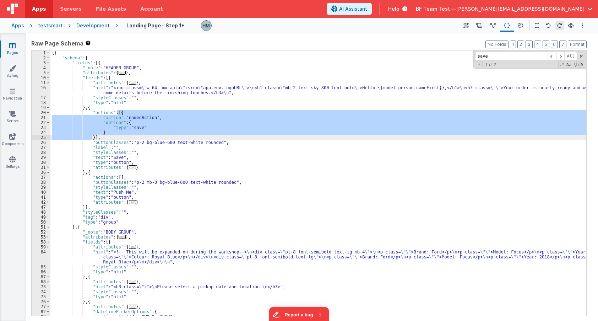
click at [414, 48] on div "Raw Page Schema Shortcuts: Find: command-f Fold: command-option-L Unfold: comma…" at bounding box center [308, 177] width 555 height 276
click at [400, 6] on span "Help" at bounding box center [393, 8] width 11 height 7
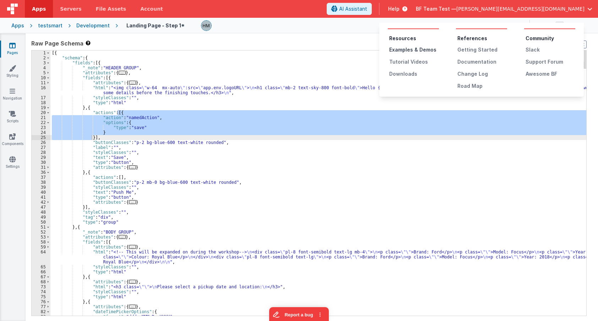
click at [413, 48] on div "Examples & Demos" at bounding box center [414, 49] width 50 height 7
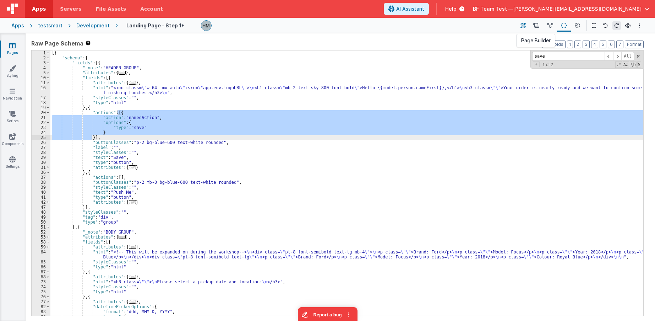
click at [523, 26] on icon at bounding box center [523, 25] width 5 height 7
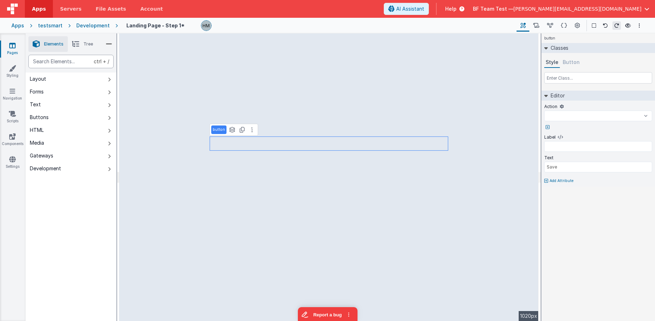
click at [54, 59] on div "text" at bounding box center [70, 61] width 85 height 13
select select
type div "b"
select select
type div "bu"
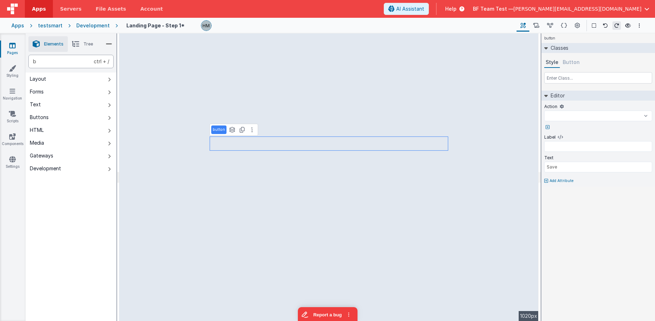
select select
type div "but"
select select
type div "butt"
select select
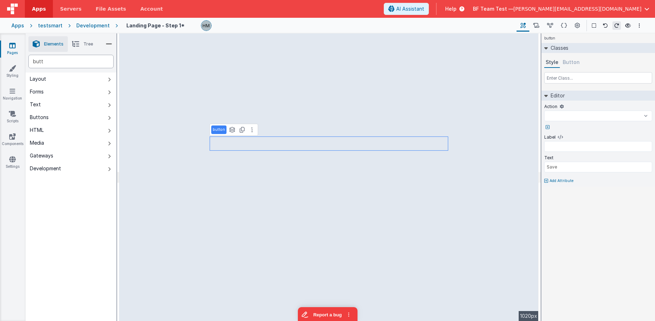
type div "butto"
select select
type div "button"
select select
type div "button"
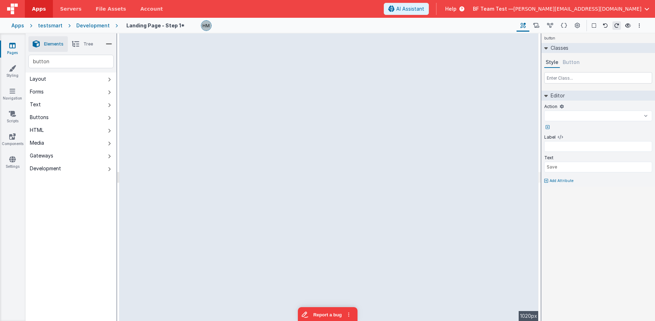
select select
type input "Push Me"
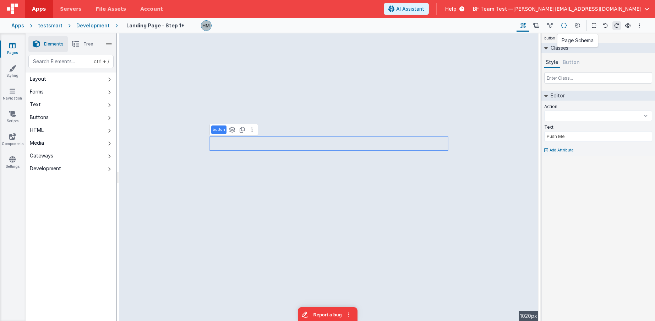
click at [559, 26] on button at bounding box center [564, 26] width 14 height 12
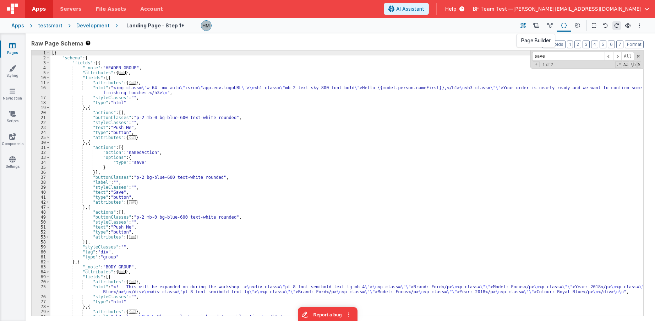
click at [526, 31] on button at bounding box center [523, 26] width 13 height 12
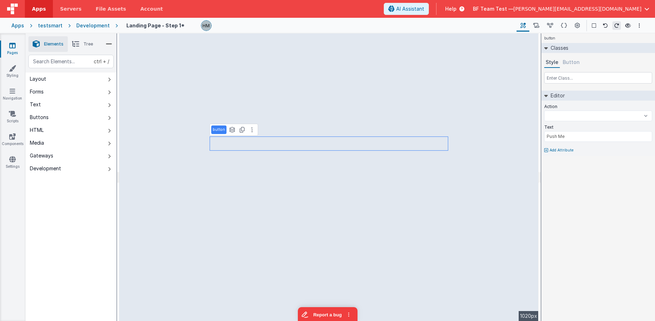
select select
click at [67, 59] on div "text" at bounding box center [70, 61] width 85 height 13
type div "b"
select select
type div "bu"
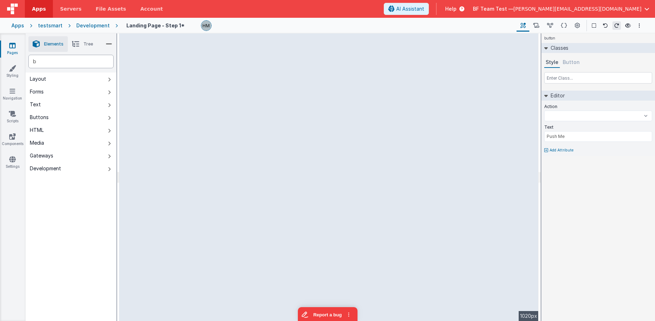
select select
type div "but"
select select
type div "butt"
select select
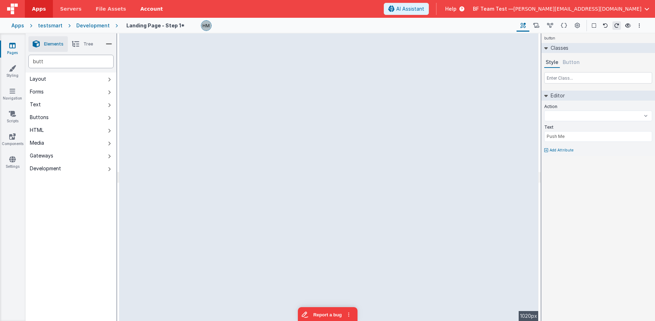
type div "butt"
select select
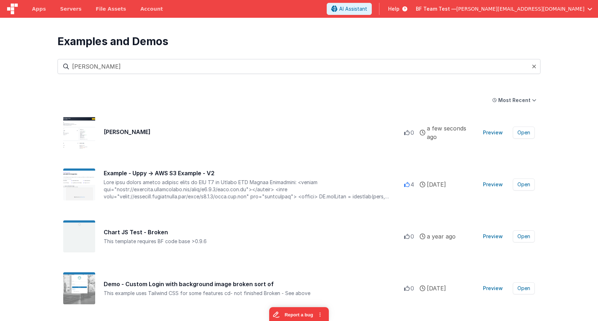
type input "[PERSON_NAME]"
click at [583, 315] on section "Examples and Demos All Files Getting Started Examples Demos My Favourites ken M…" at bounding box center [299, 178] width 598 height 321
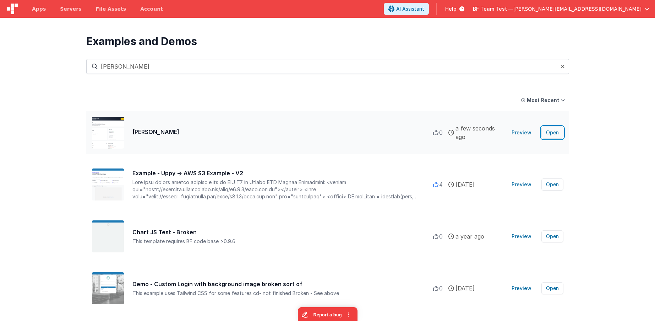
click at [554, 132] on button "Open" at bounding box center [553, 132] width 22 height 12
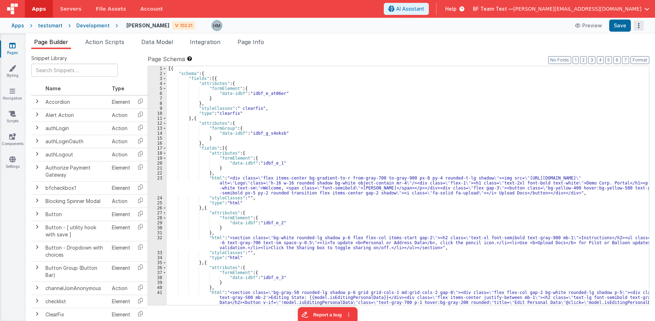
click at [598, 27] on button "Options" at bounding box center [639, 26] width 10 height 10
click at [598, 27] on button at bounding box center [327, 160] width 655 height 321
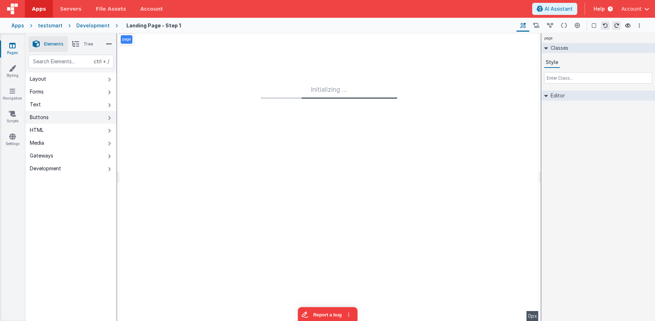
click at [54, 115] on button "Buttons" at bounding box center [71, 117] width 91 height 13
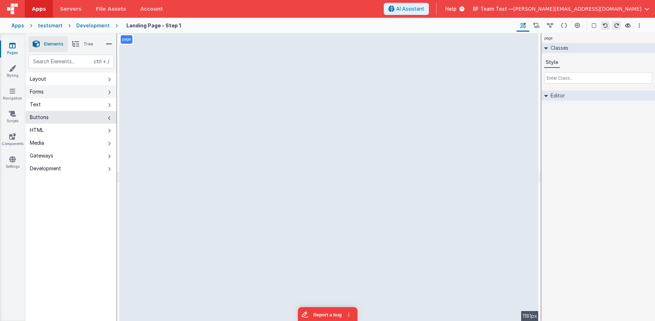
click at [63, 96] on button "Forms" at bounding box center [71, 91] width 91 height 13
click at [65, 114] on button "Buttons" at bounding box center [71, 117] width 91 height 13
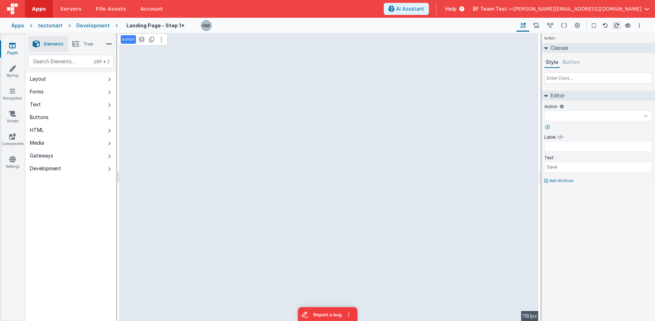
select select
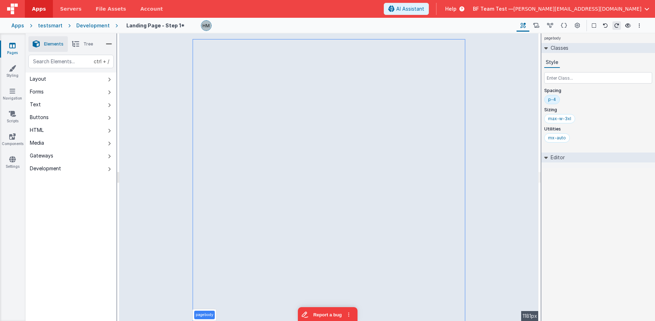
select select "newActionScript5"
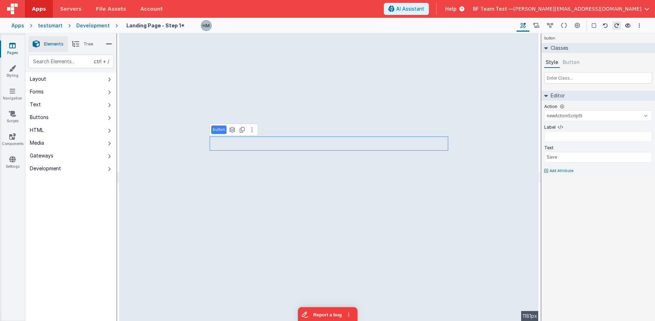
click at [82, 43] on li "Tree" at bounding box center [82, 44] width 29 height 16
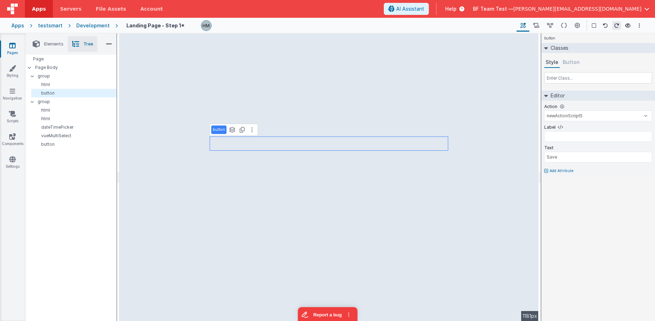
click at [47, 44] on span "Elements" at bounding box center [54, 44] width 20 height 6
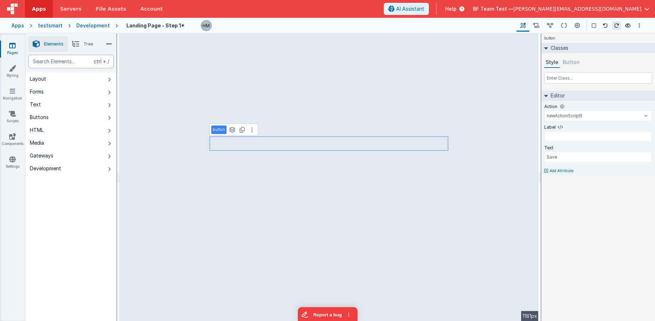
click at [67, 59] on div "text" at bounding box center [70, 61] width 85 height 13
type div "button"
